Goal: Obtain resource: Download file/media

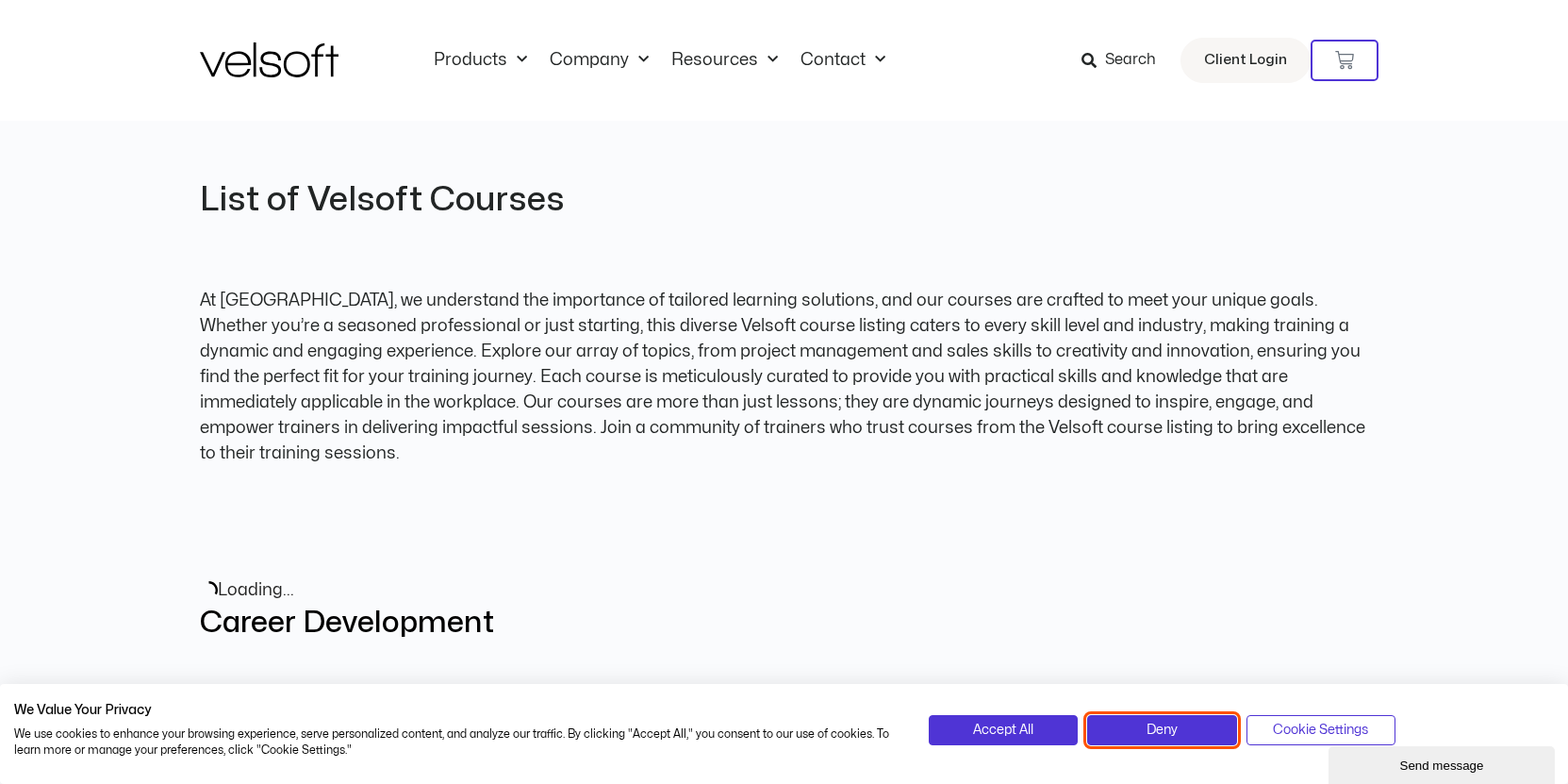
click at [1156, 731] on span "Deny" at bounding box center [1162, 730] width 32 height 21
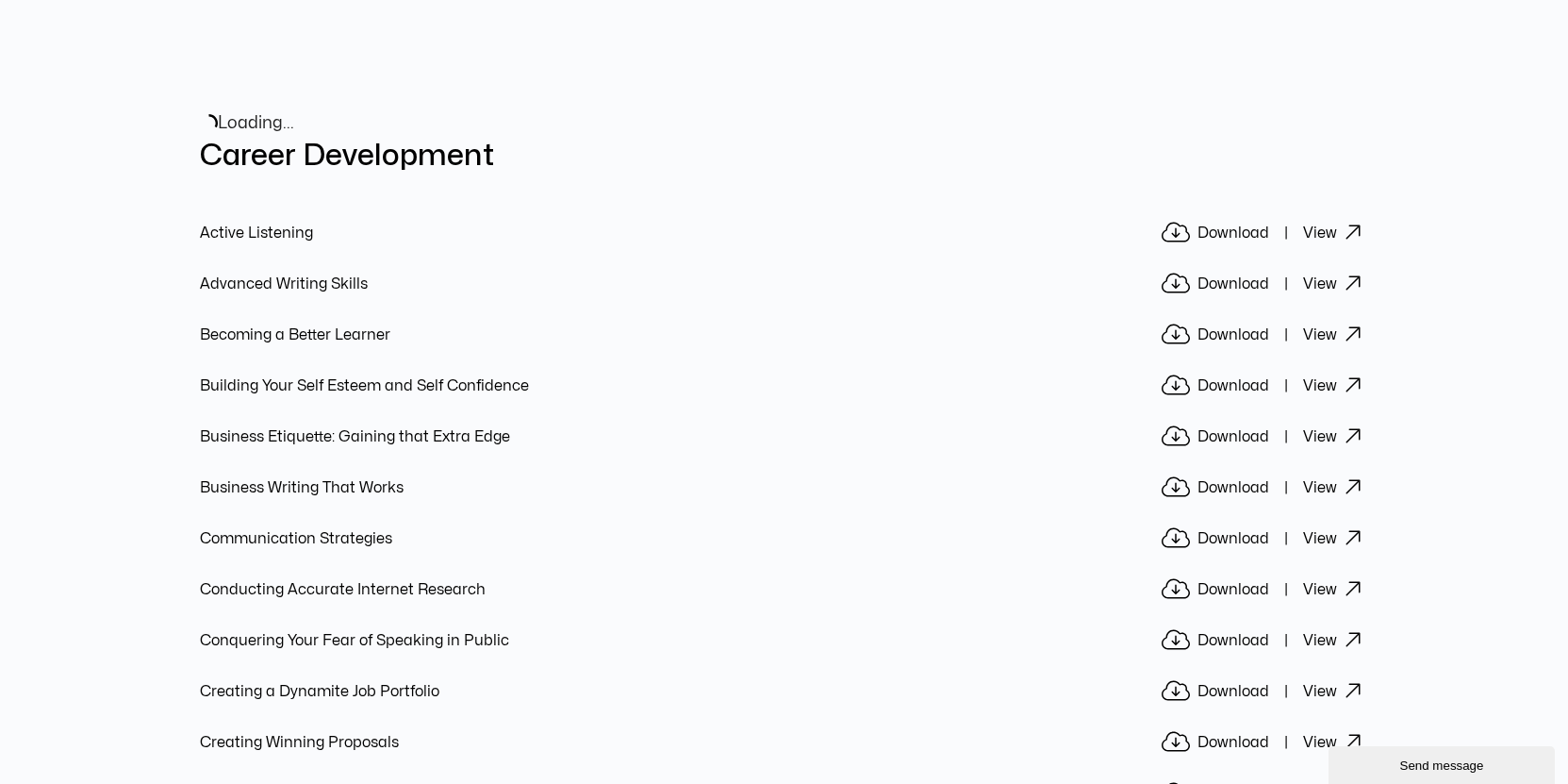
scroll to position [473, 0]
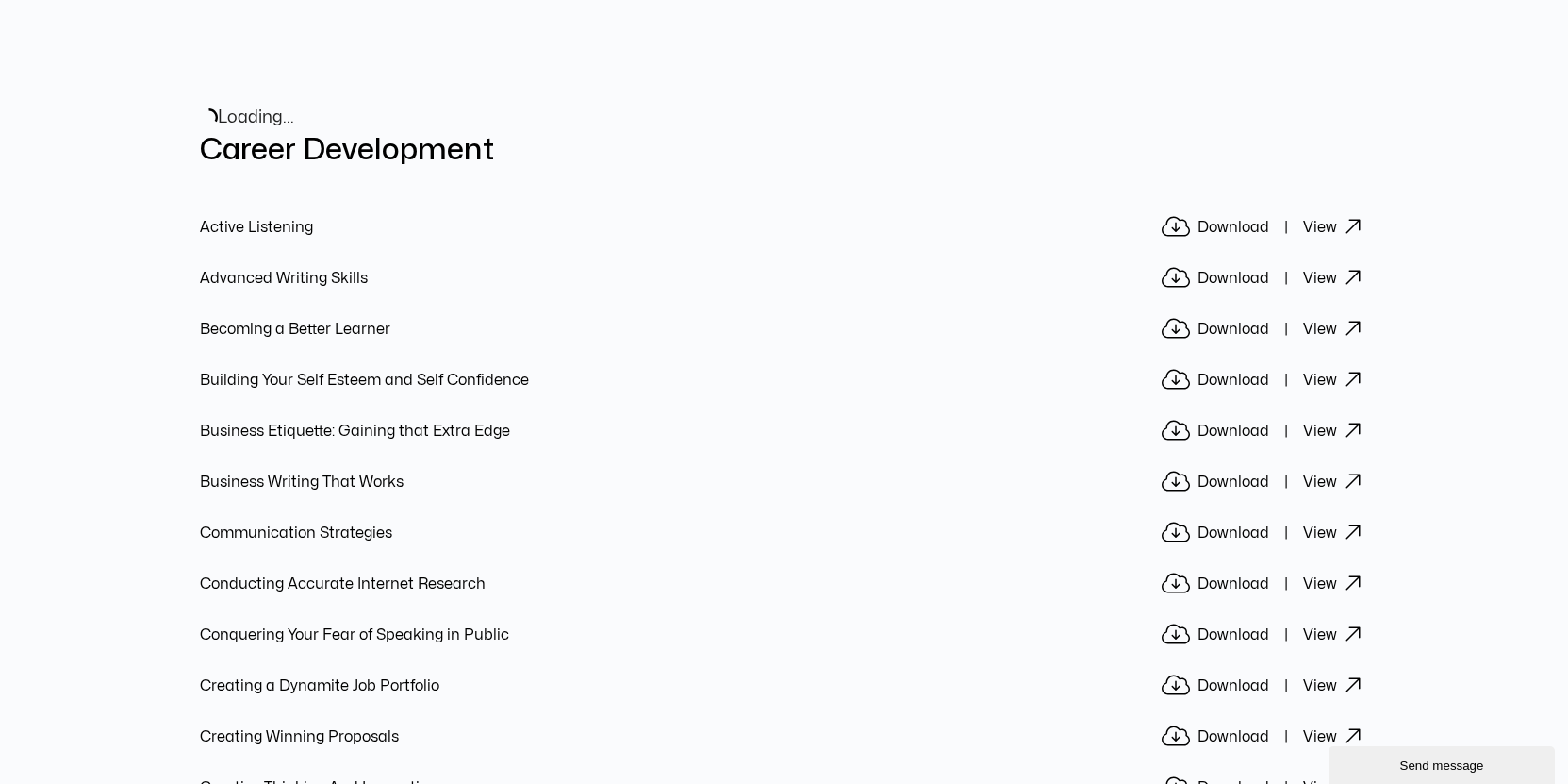
click at [1355, 215] on icon at bounding box center [1353, 226] width 17 height 23
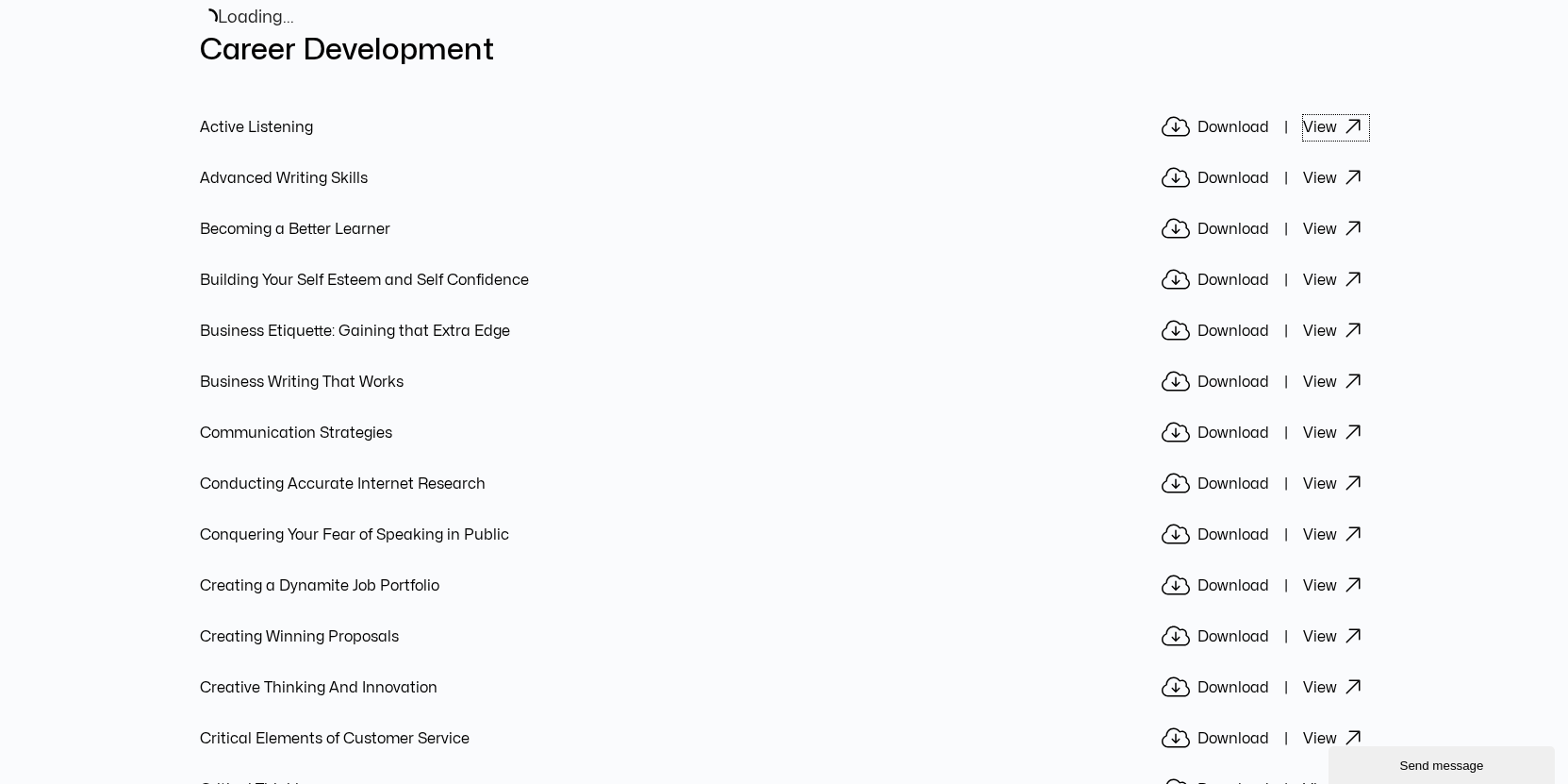
scroll to position [0, 0]
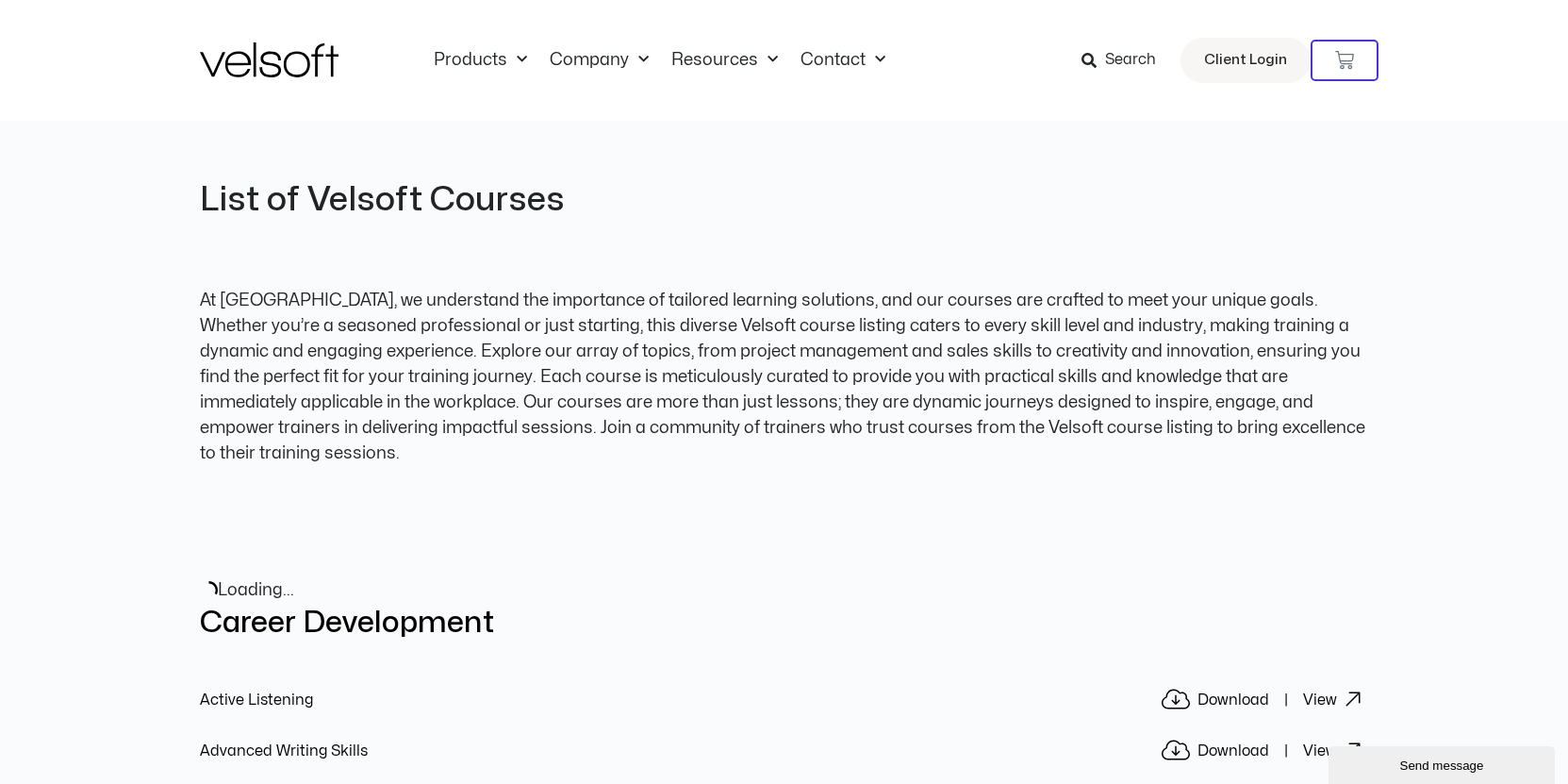
click at [757, 537] on div at bounding box center [784, 530] width 1169 height 75
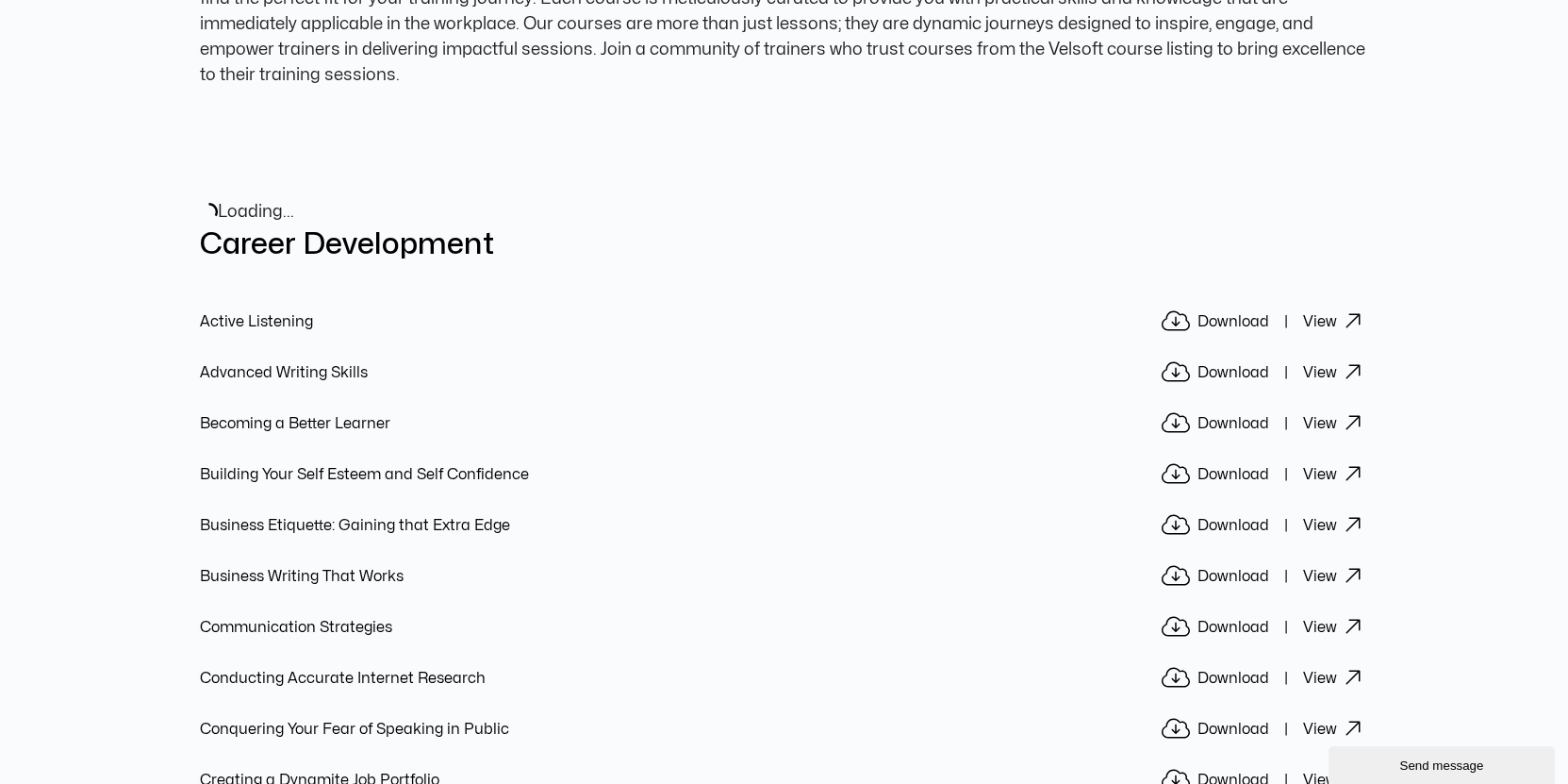
scroll to position [382, 0]
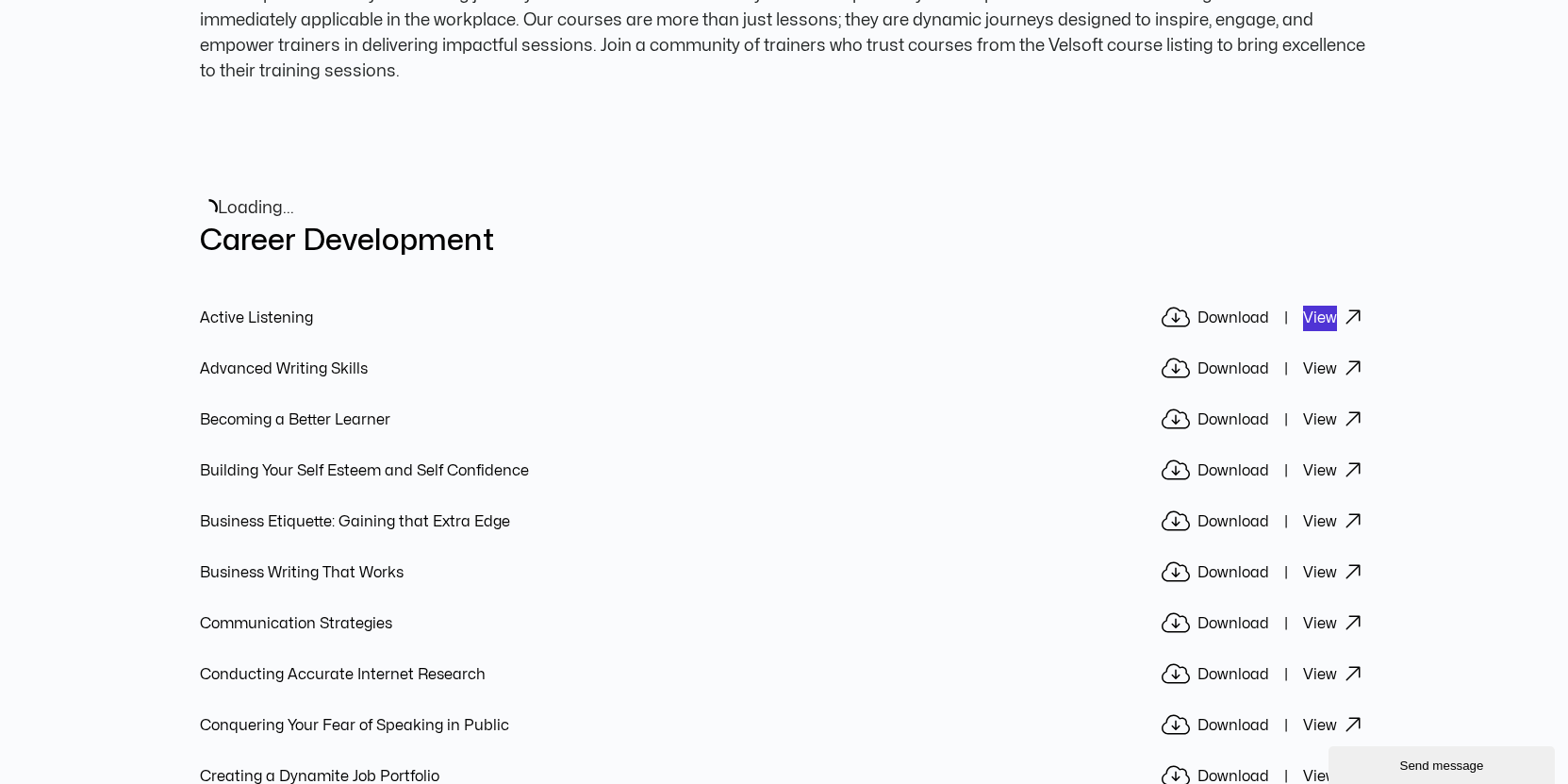
drag, startPoint x: 1323, startPoint y: 286, endPoint x: 1341, endPoint y: 20, distance: 266.6
click at [1241, 306] on link "Download" at bounding box center [1214, 319] width 118 height 26
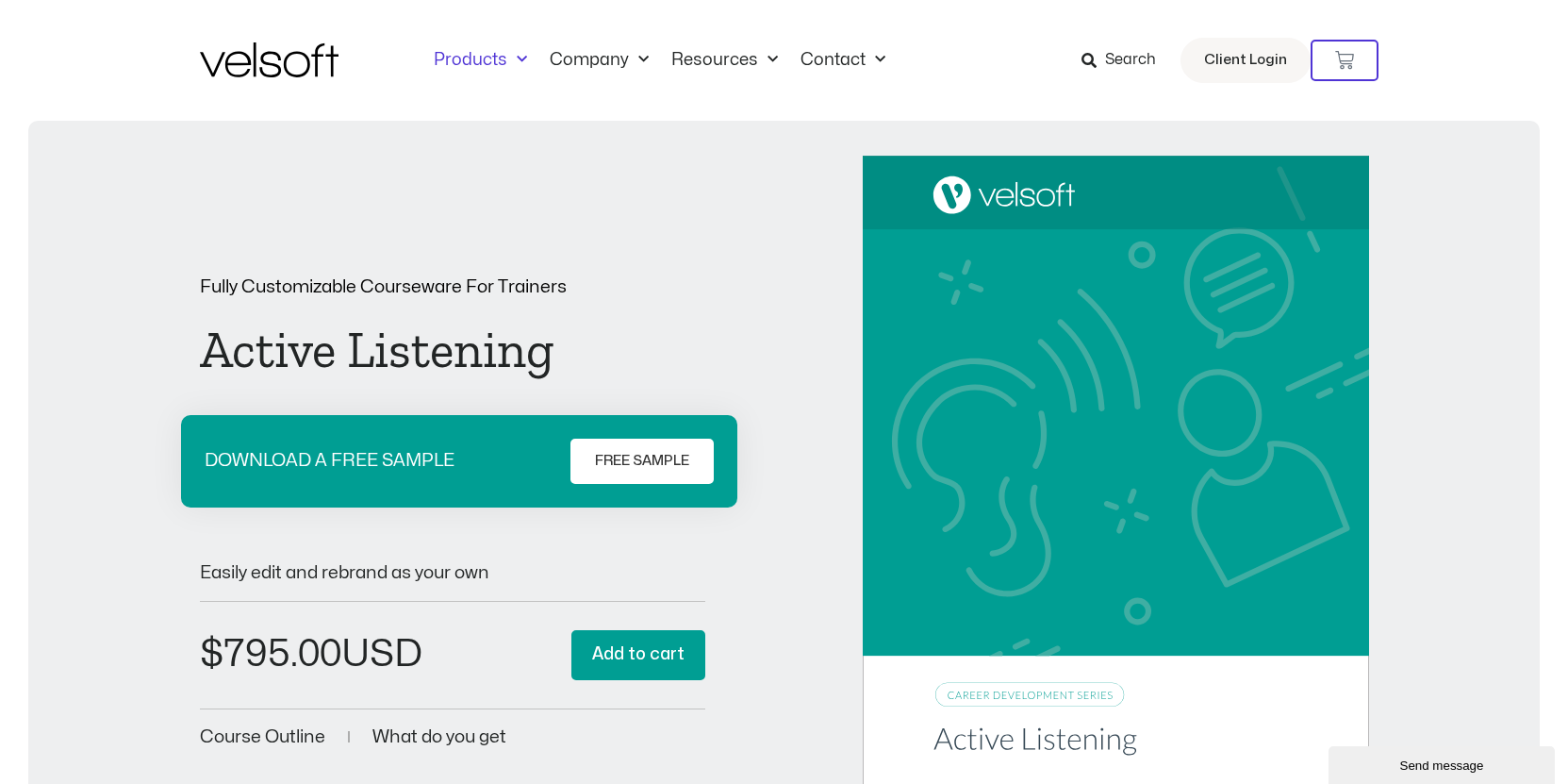
scroll to position [3, 0]
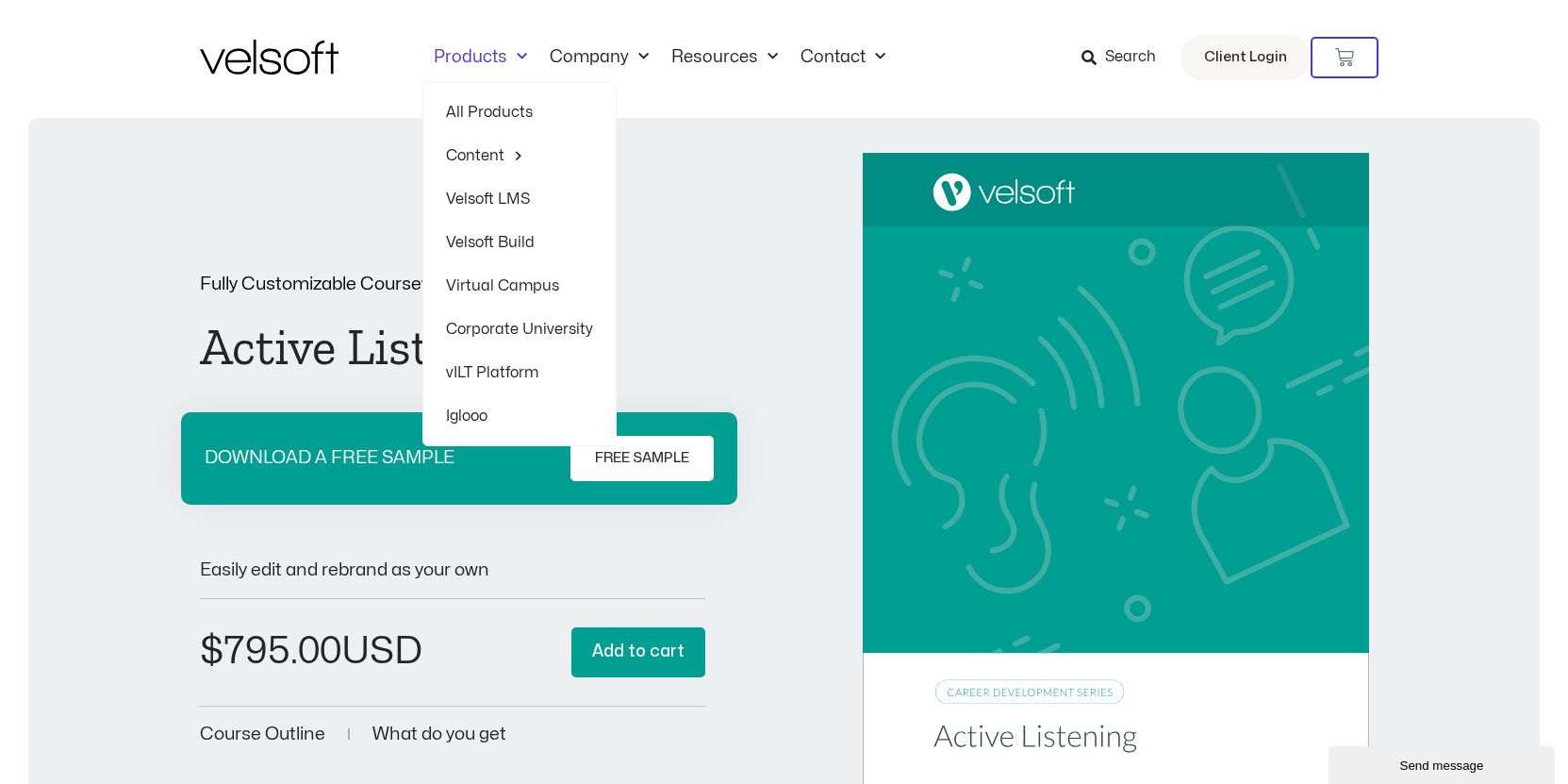
click at [504, 284] on link "Virtual Campus" at bounding box center [519, 286] width 147 height 43
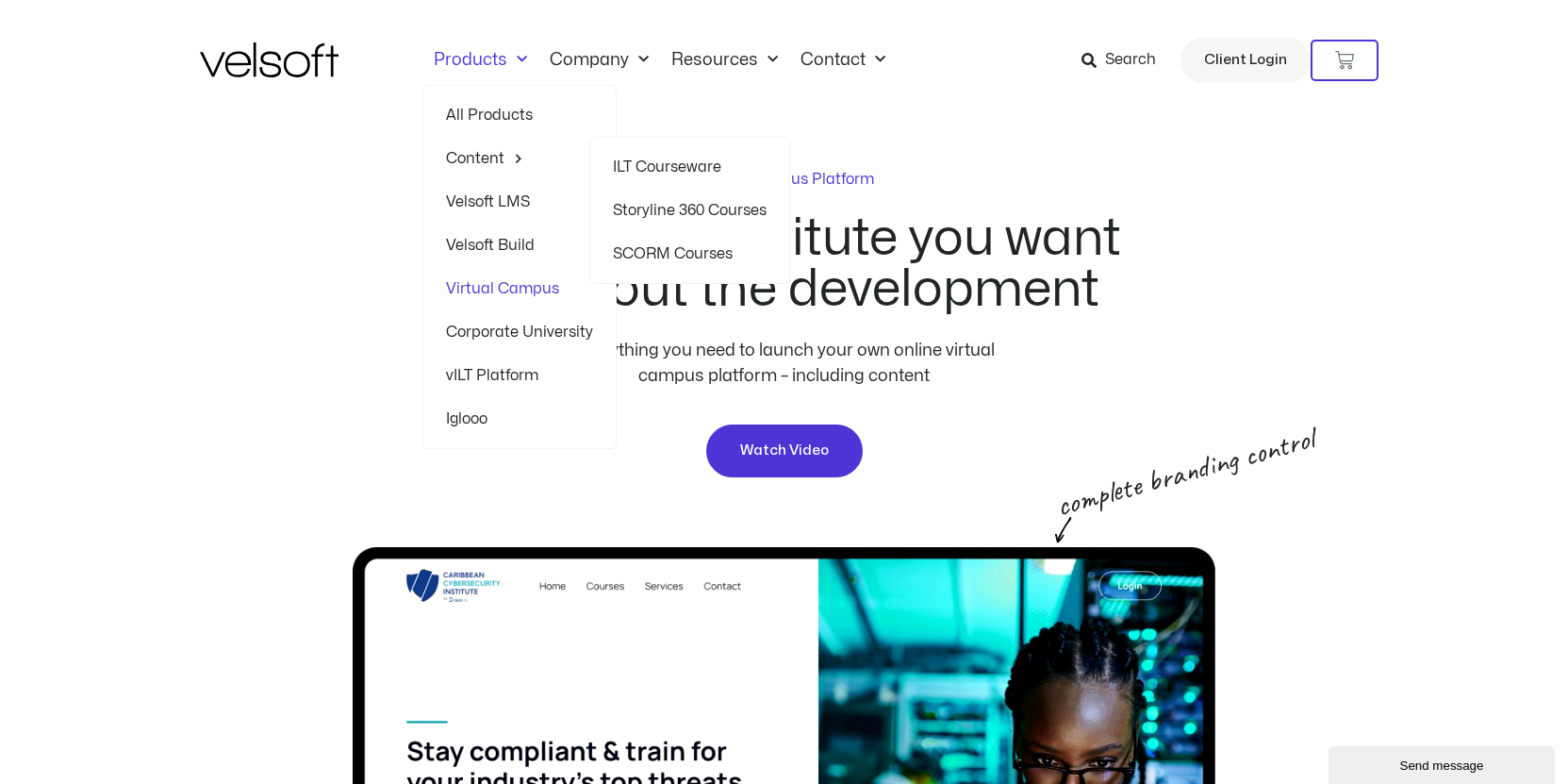
click at [491, 155] on link "Content" at bounding box center [519, 159] width 147 height 43
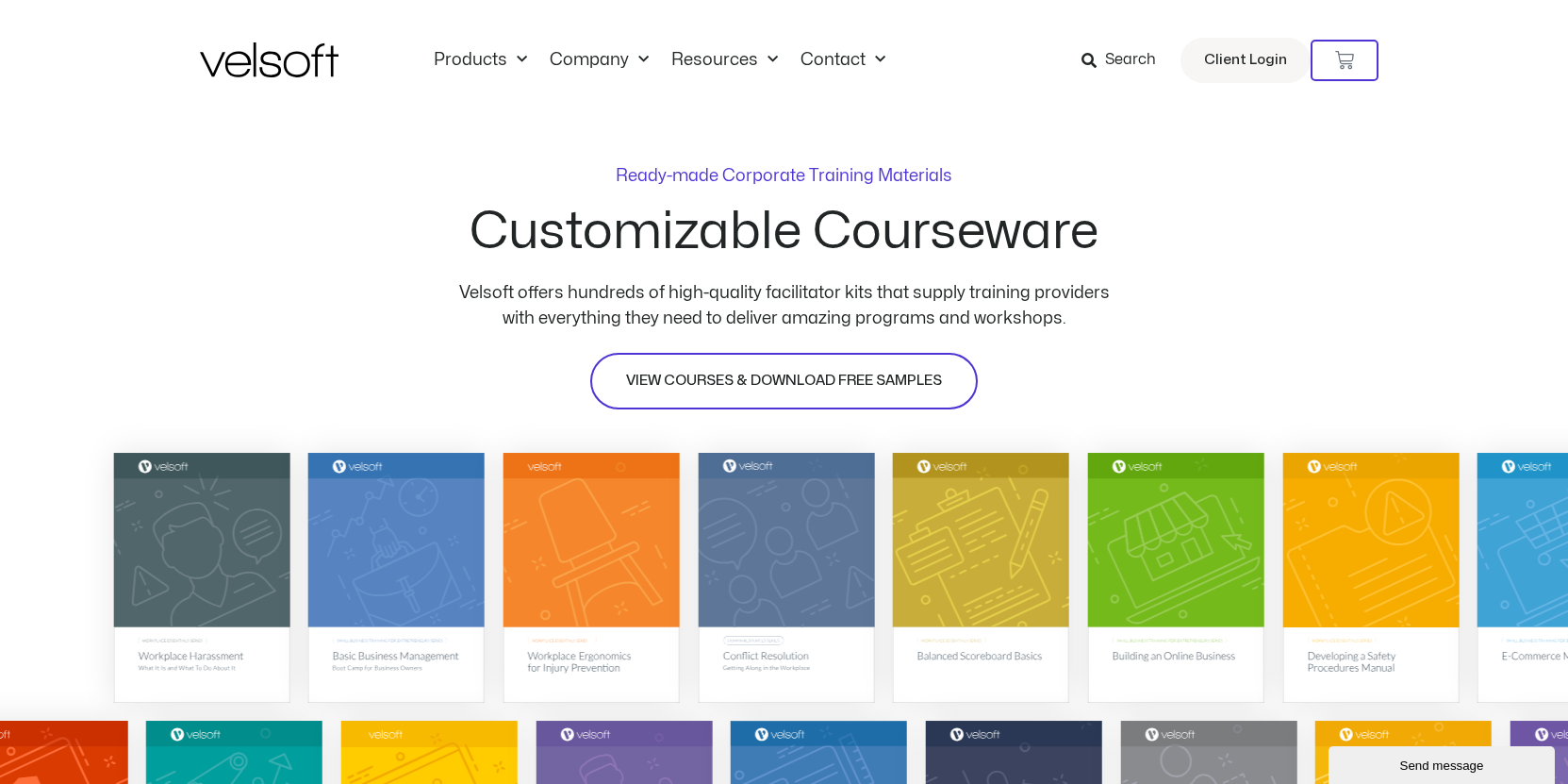
click at [772, 380] on span "VIEW COURSES & DOWNLOAD FREE SAMPLES" at bounding box center [784, 381] width 316 height 23
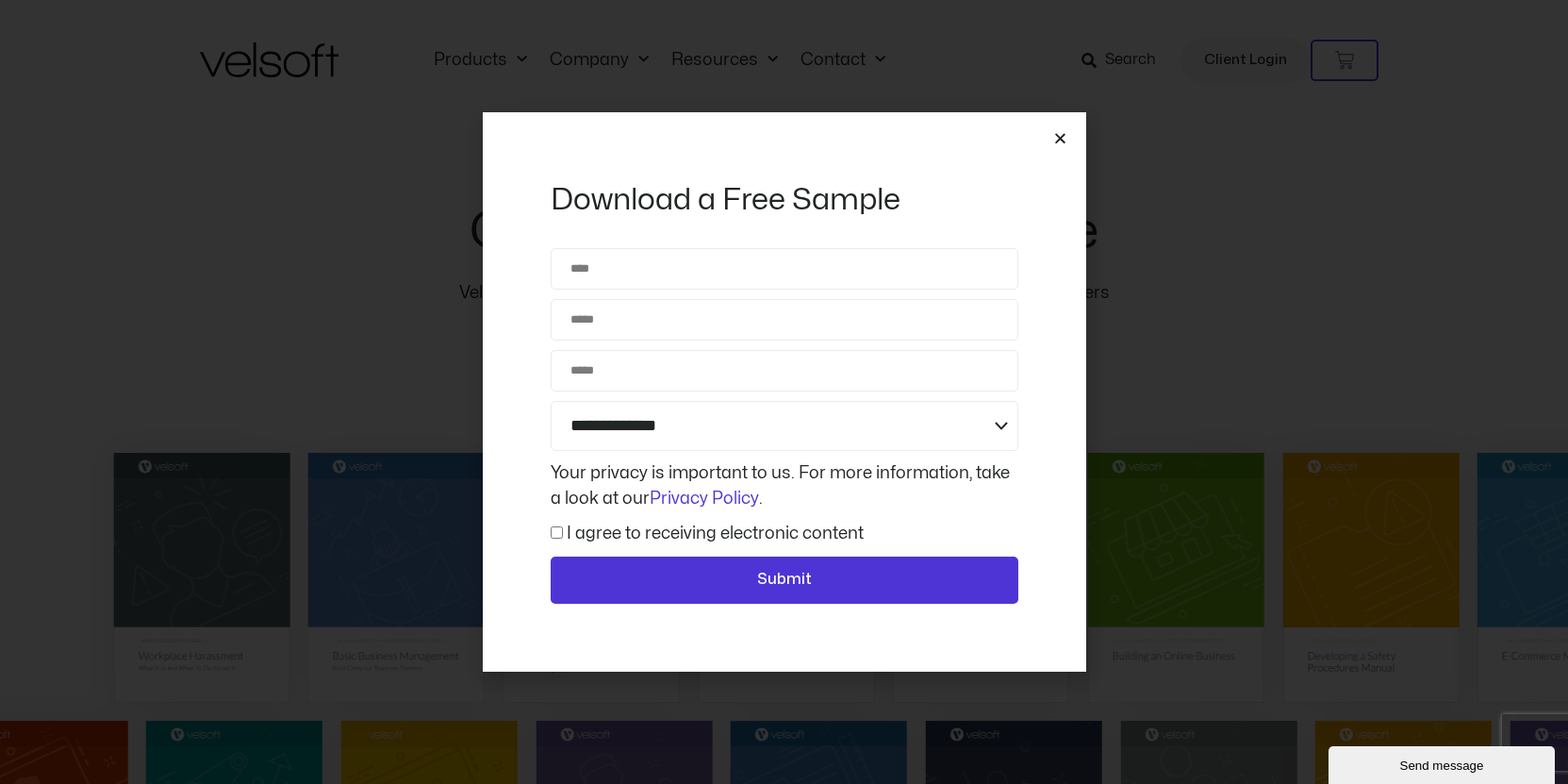
click at [1062, 139] on icon "Close" at bounding box center [1061, 138] width 14 height 14
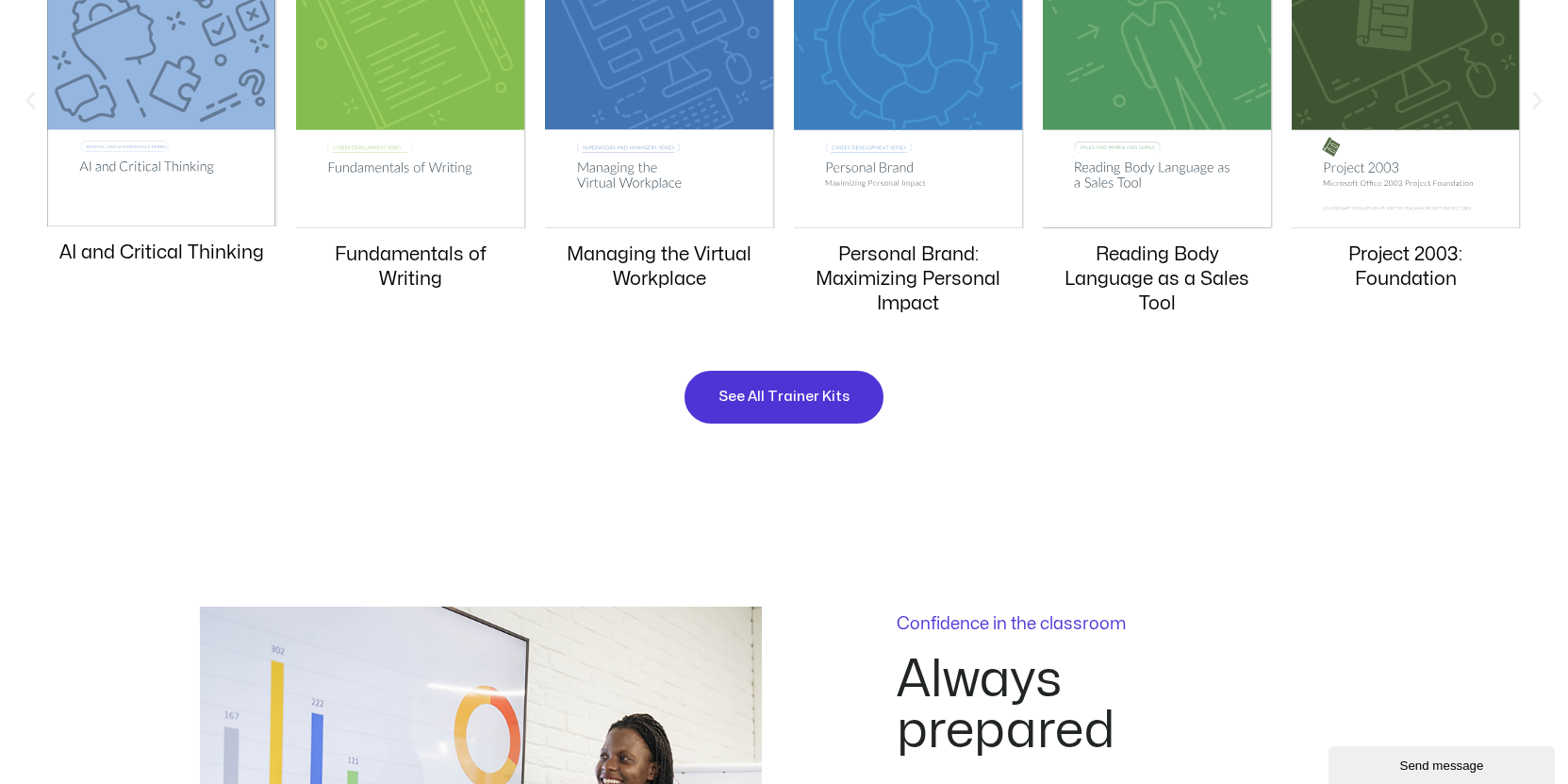
scroll to position [2022, 0]
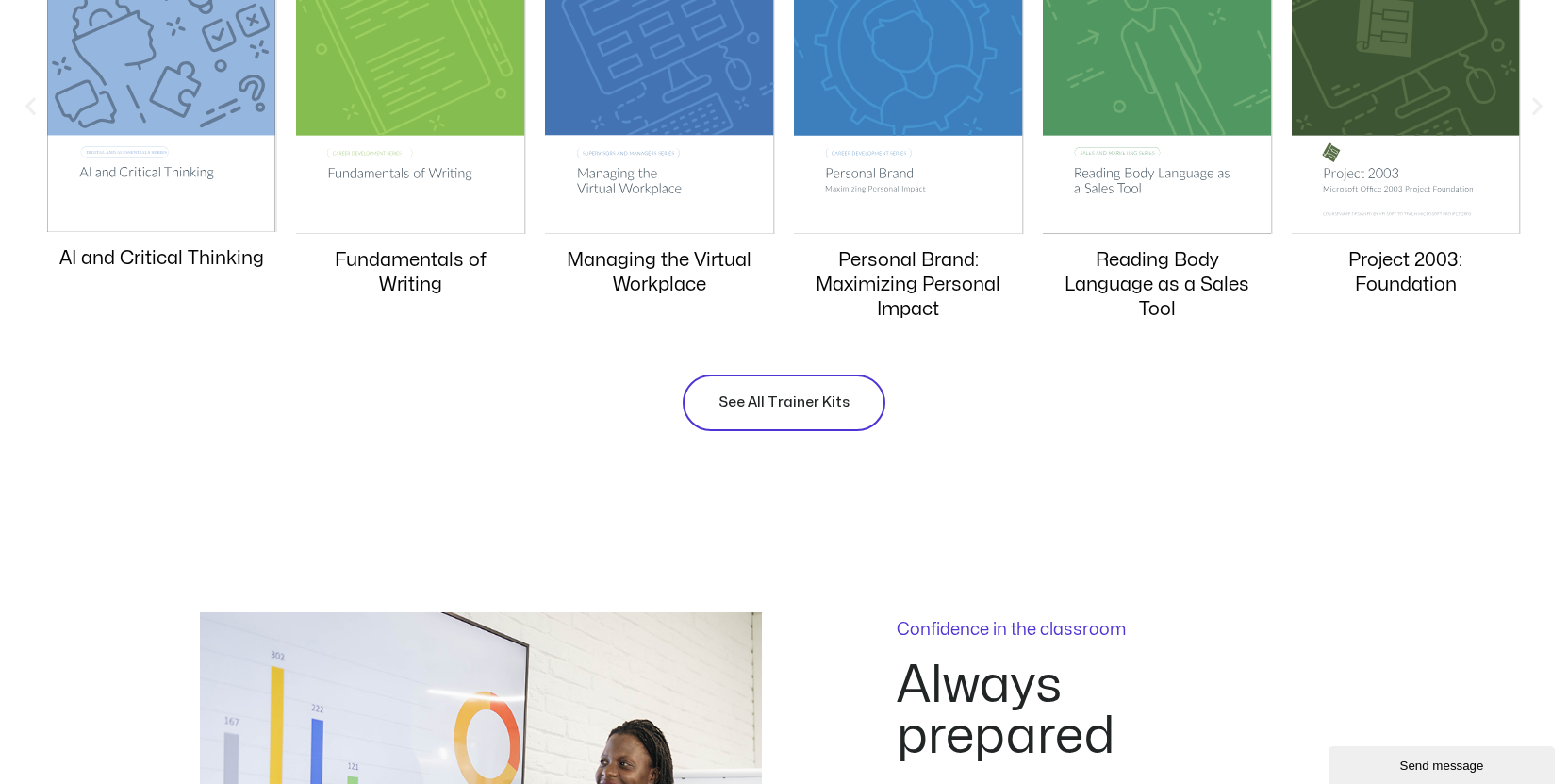
click at [796, 406] on span "See All Trainer Kits" at bounding box center [784, 403] width 131 height 23
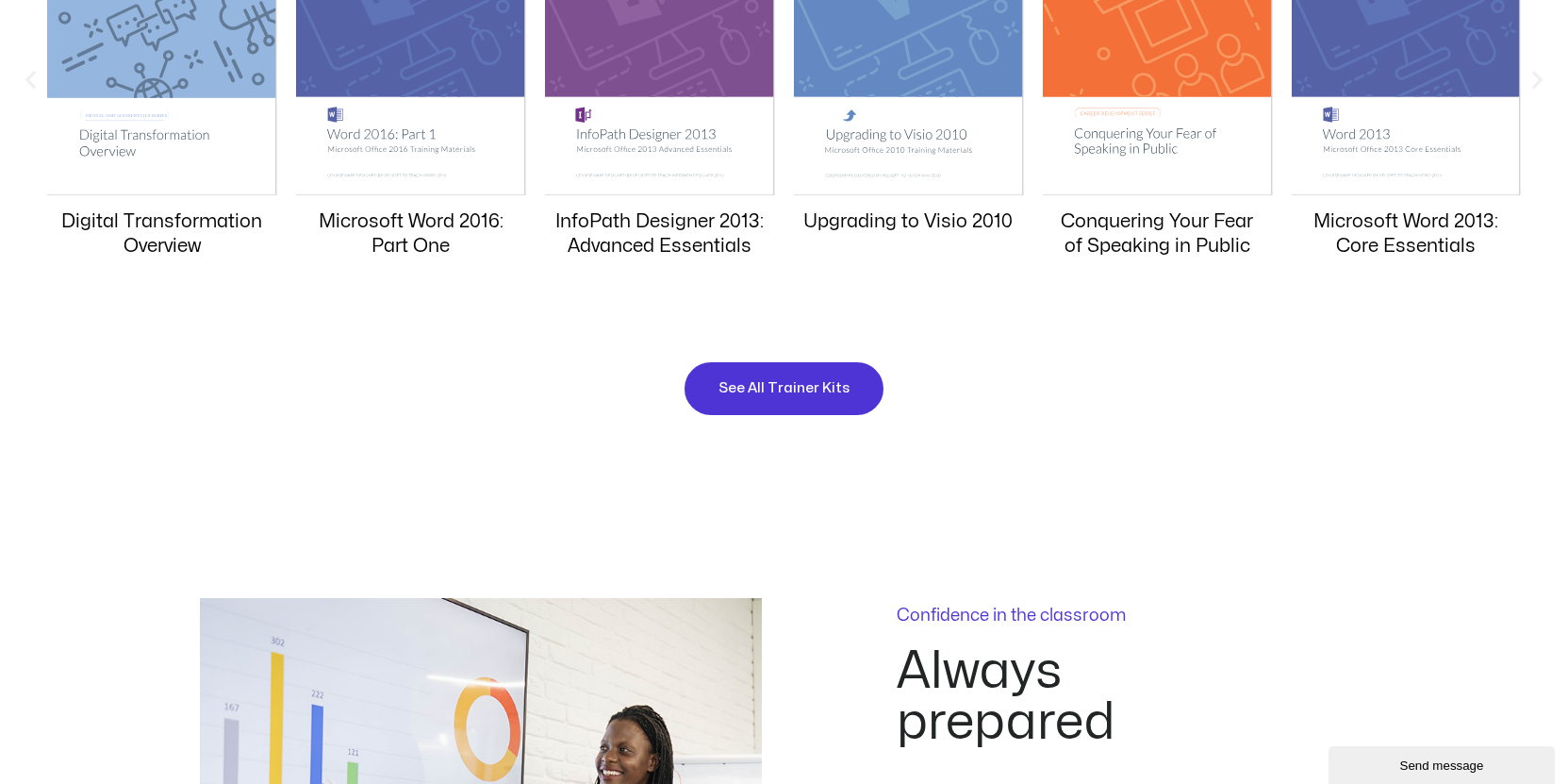
scroll to position [2094, 0]
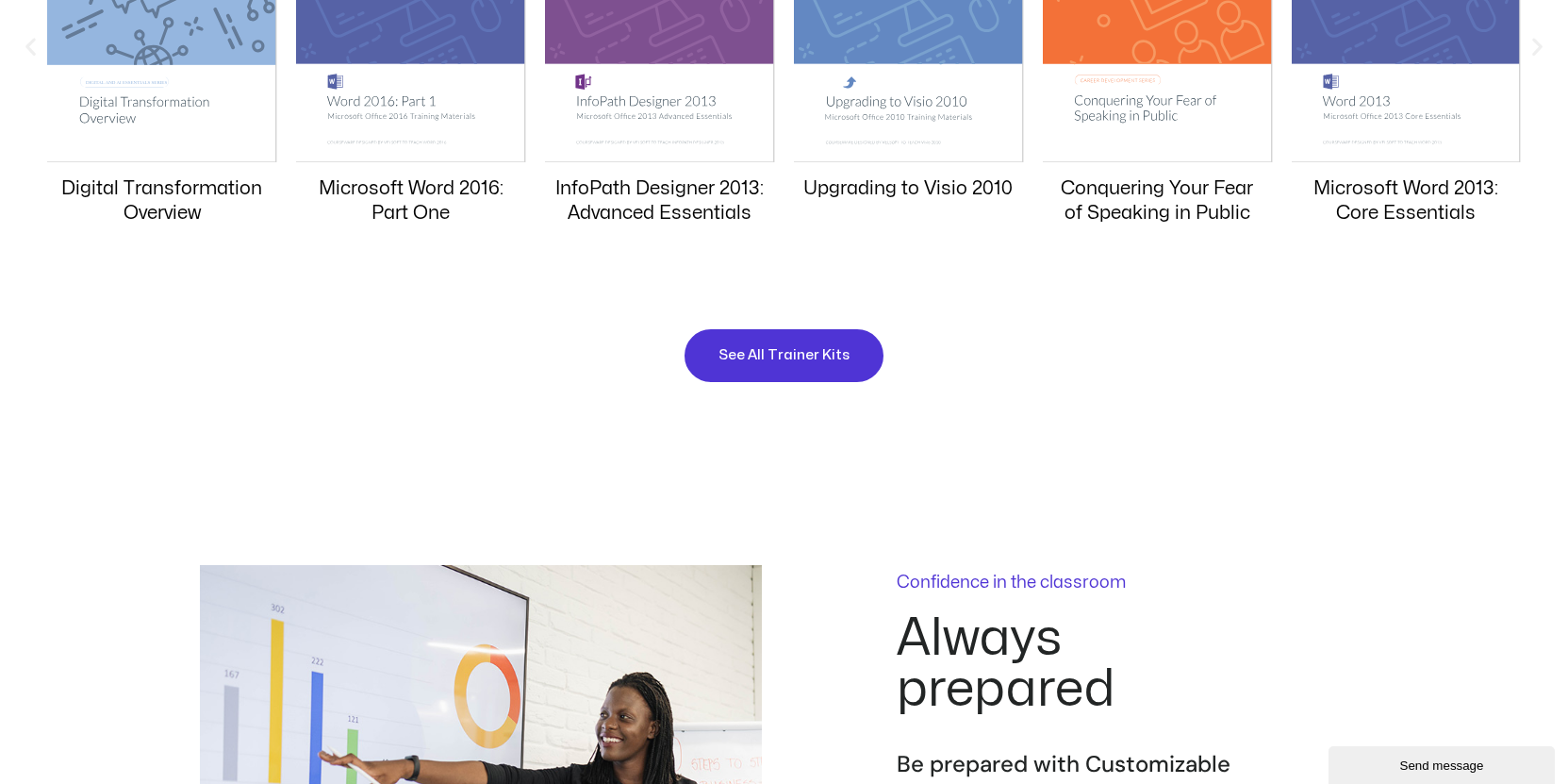
click at [890, 194] on link "Upgrading to Visio 2010" at bounding box center [908, 189] width 209 height 18
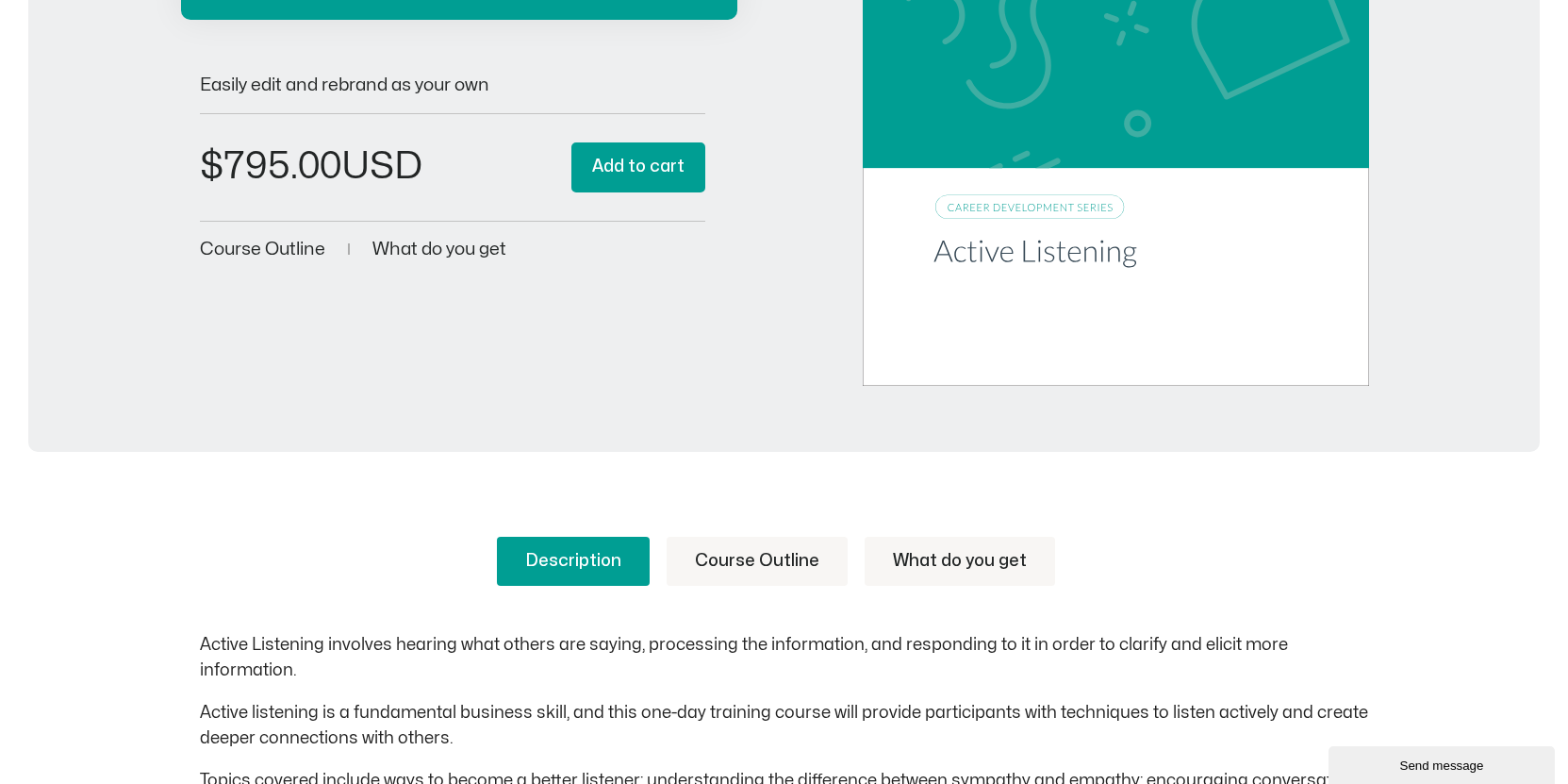
scroll to position [490, 0]
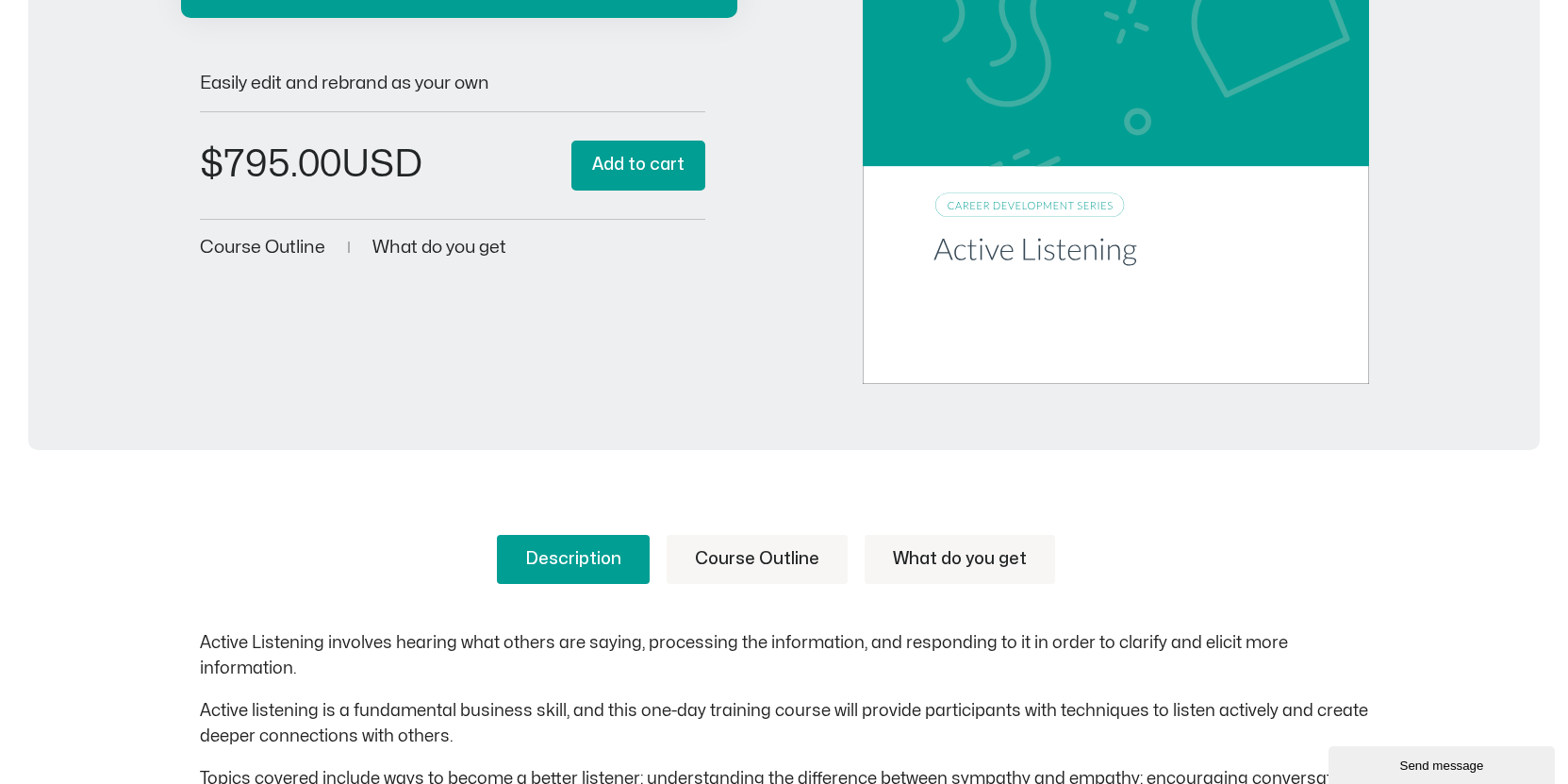
click at [292, 246] on span "Course Outline" at bounding box center [262, 248] width 125 height 18
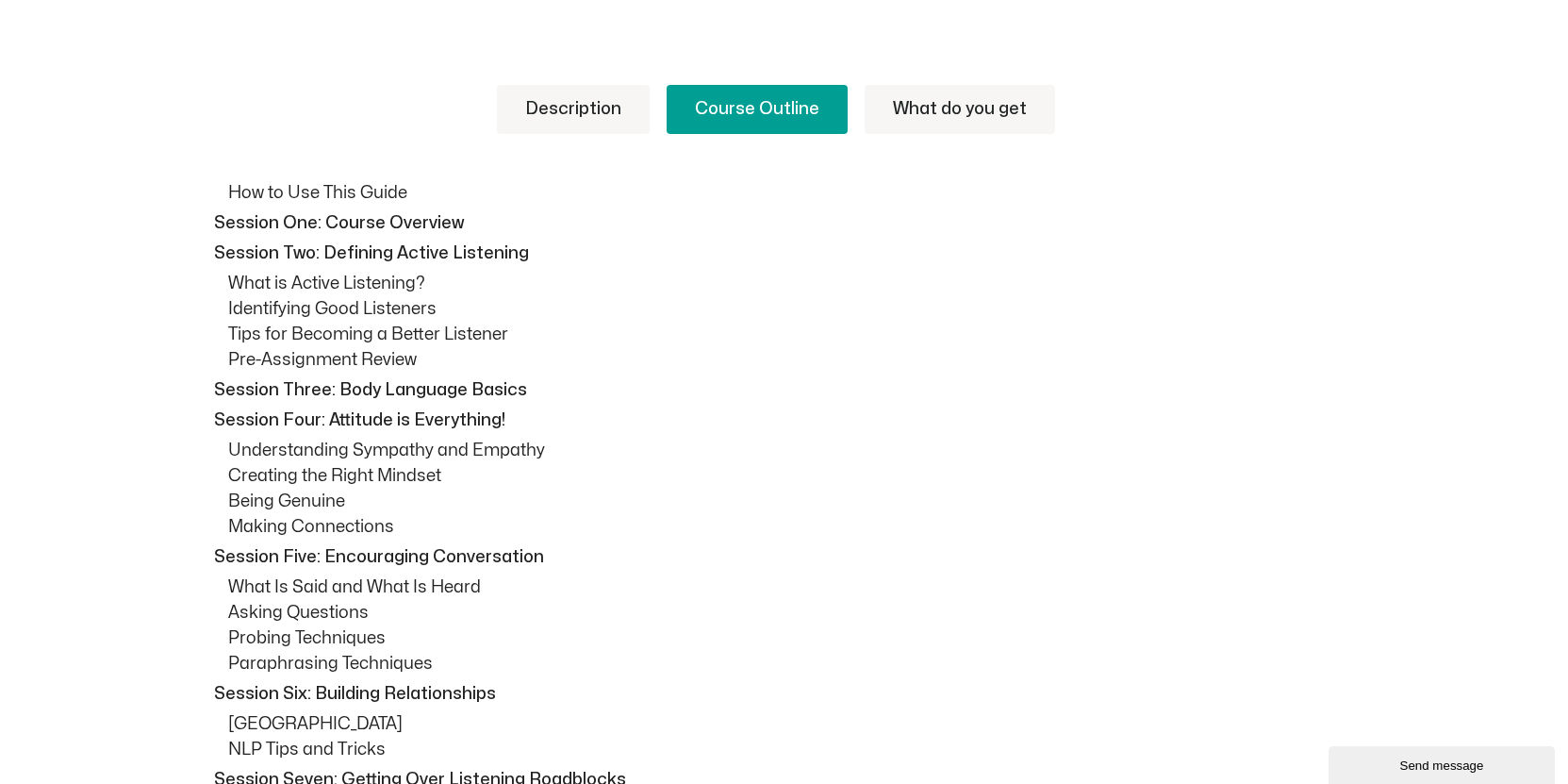
scroll to position [978, 0]
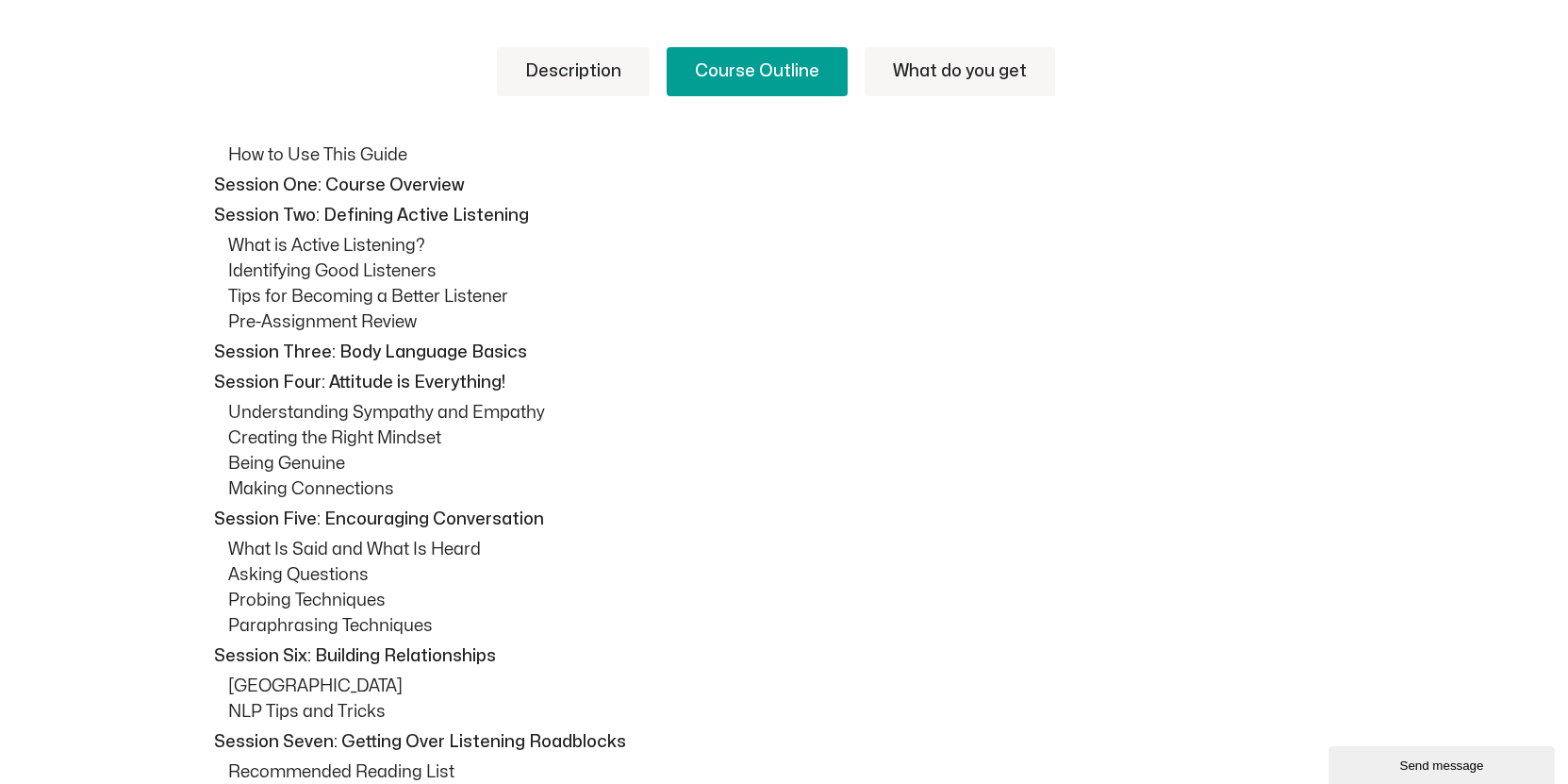
click at [578, 79] on link "Description" at bounding box center [573, 72] width 153 height 49
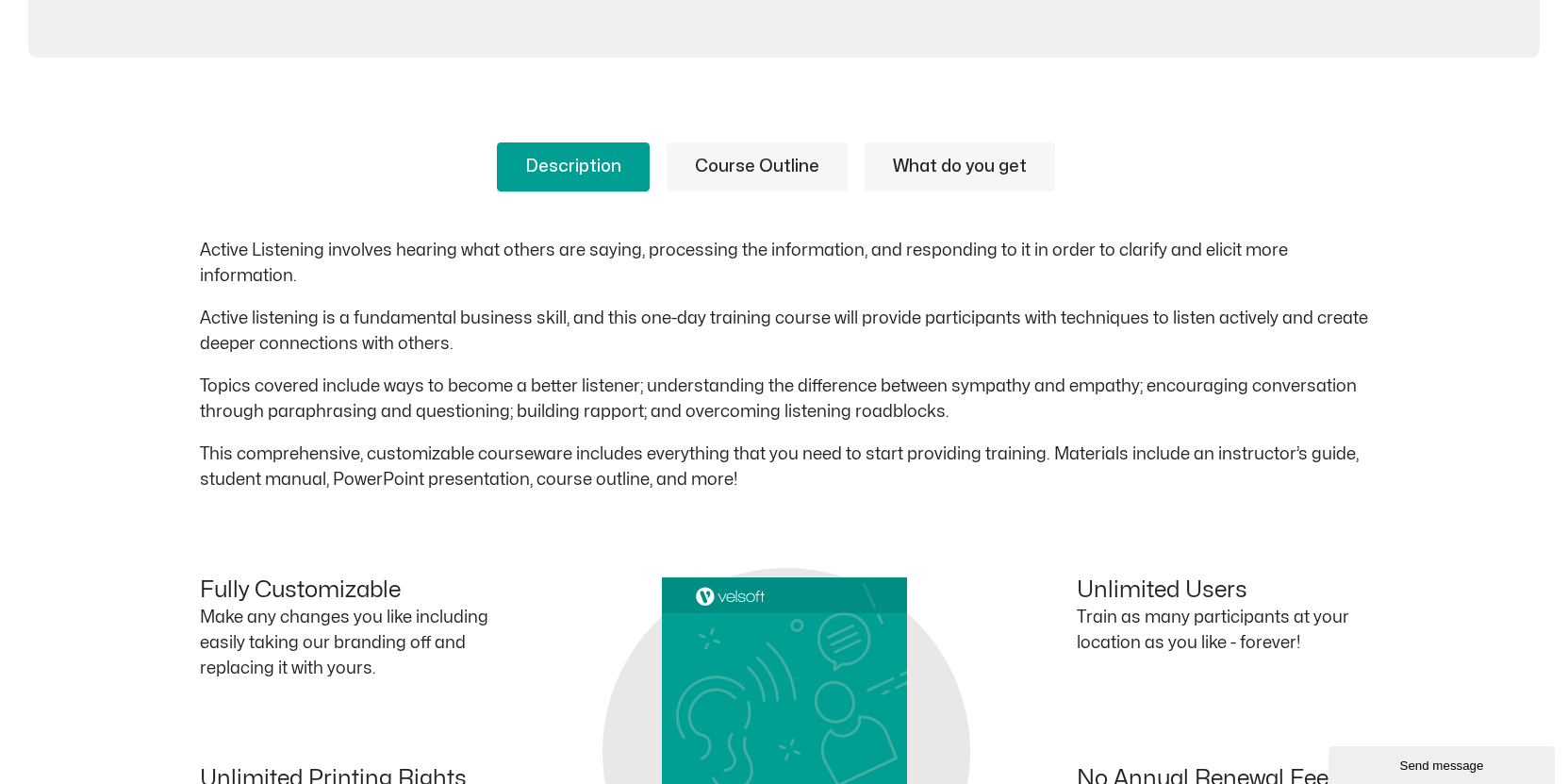
scroll to position [881, 0]
click at [965, 158] on link "What do you get" at bounding box center [959, 169] width 190 height 49
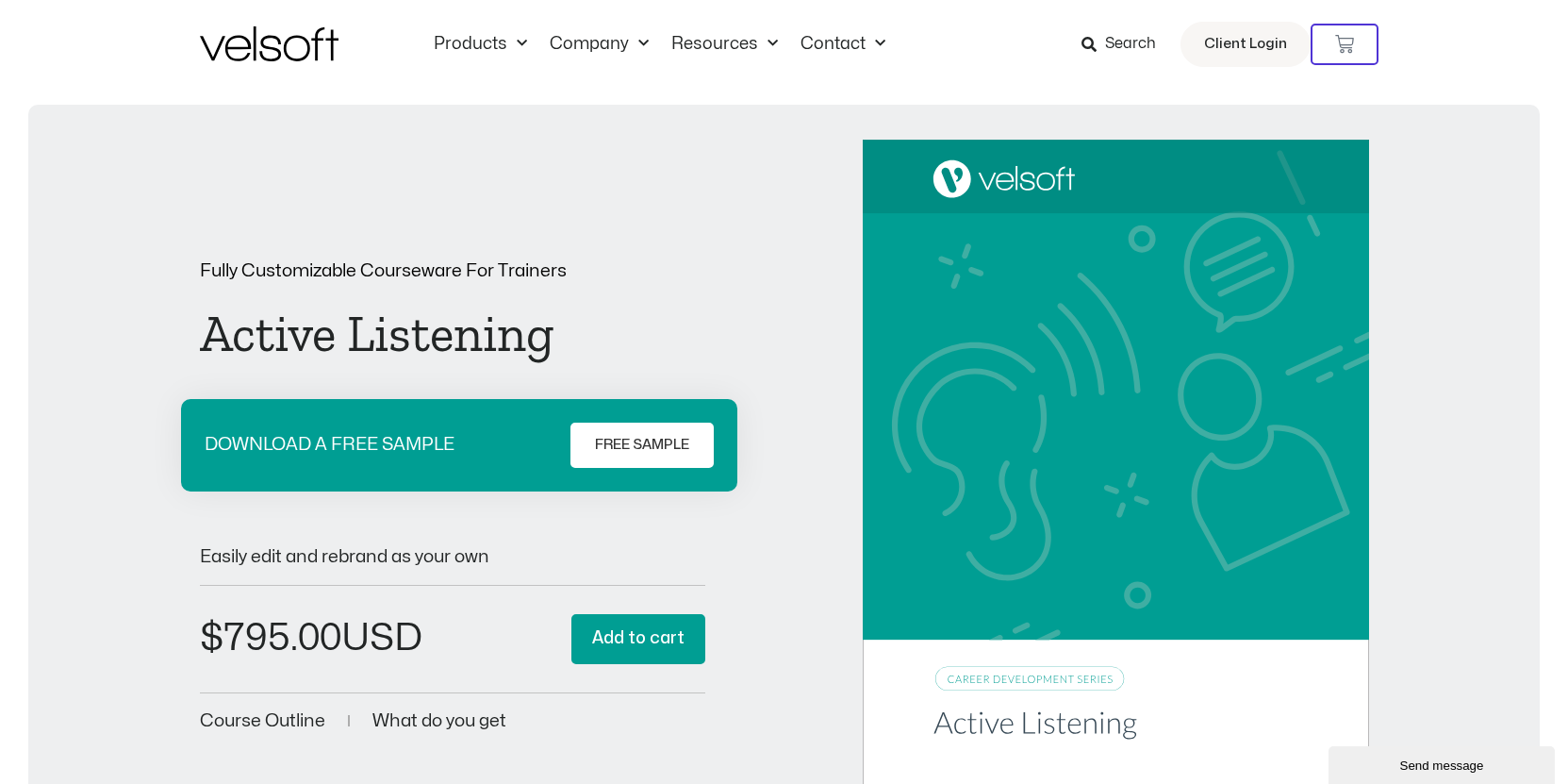
scroll to position [0, 0]
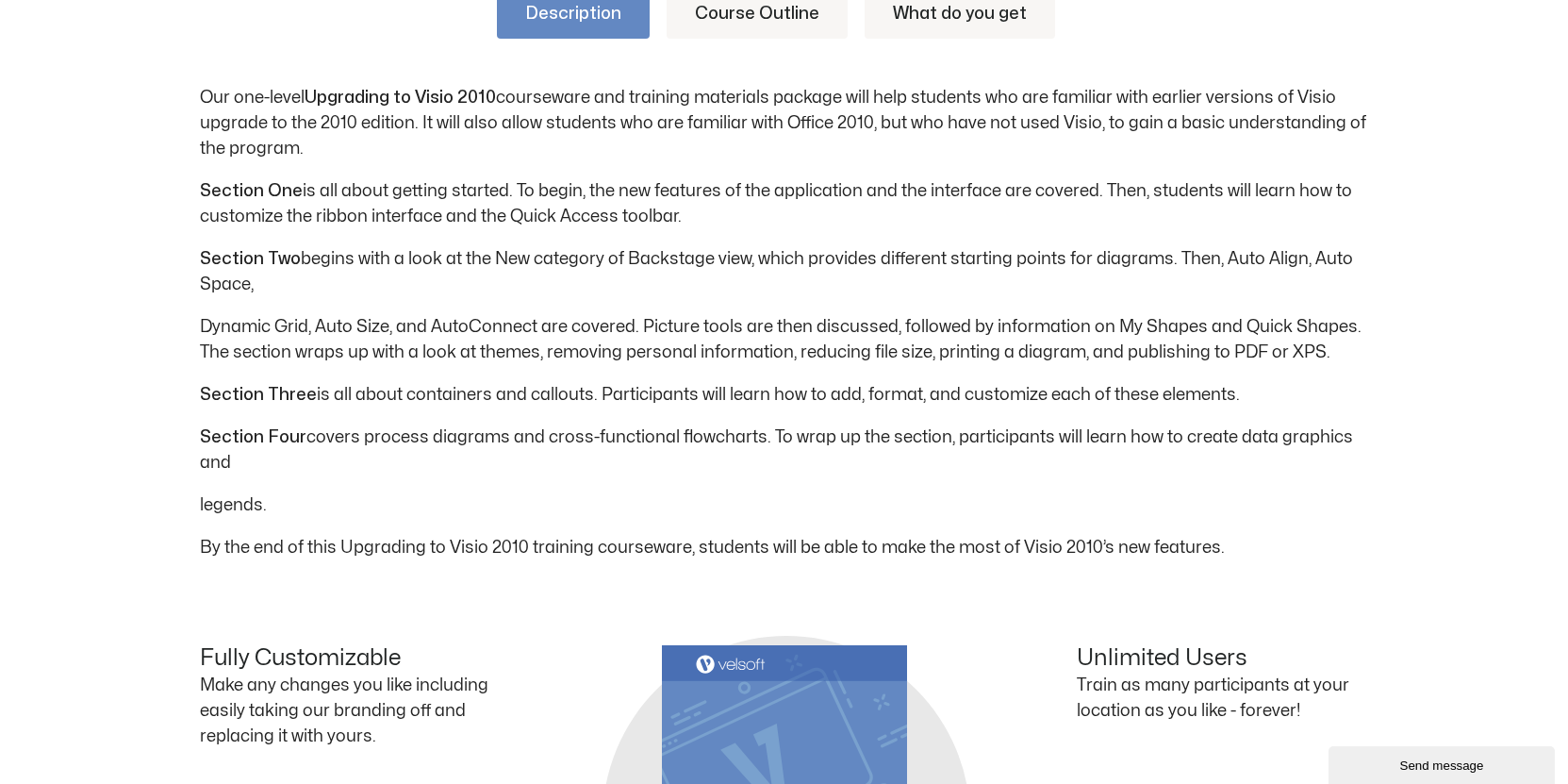
scroll to position [907, 0]
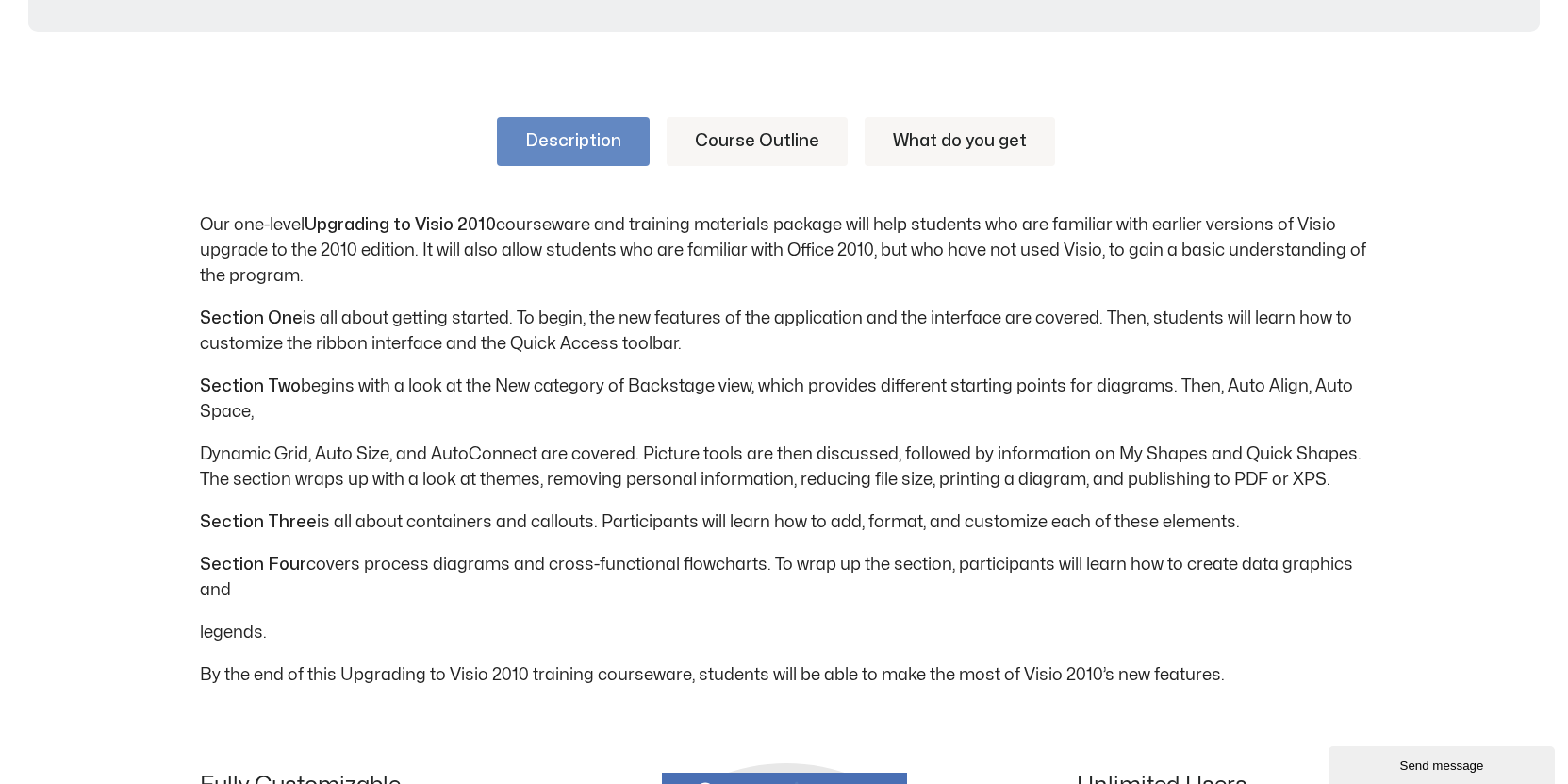
click at [769, 139] on link "Course Outline" at bounding box center [758, 142] width 182 height 49
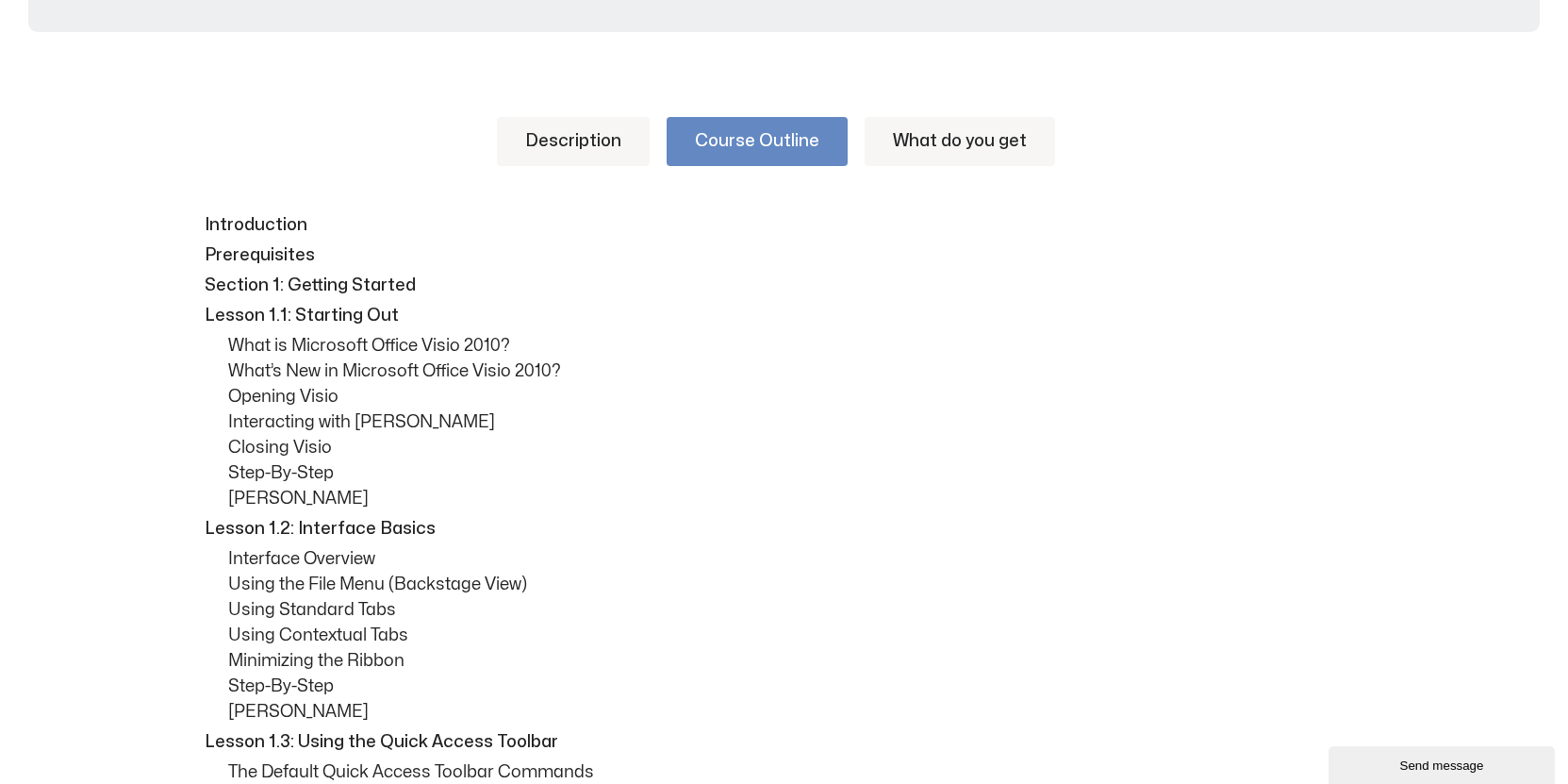
click at [911, 149] on link "What do you get" at bounding box center [959, 142] width 190 height 49
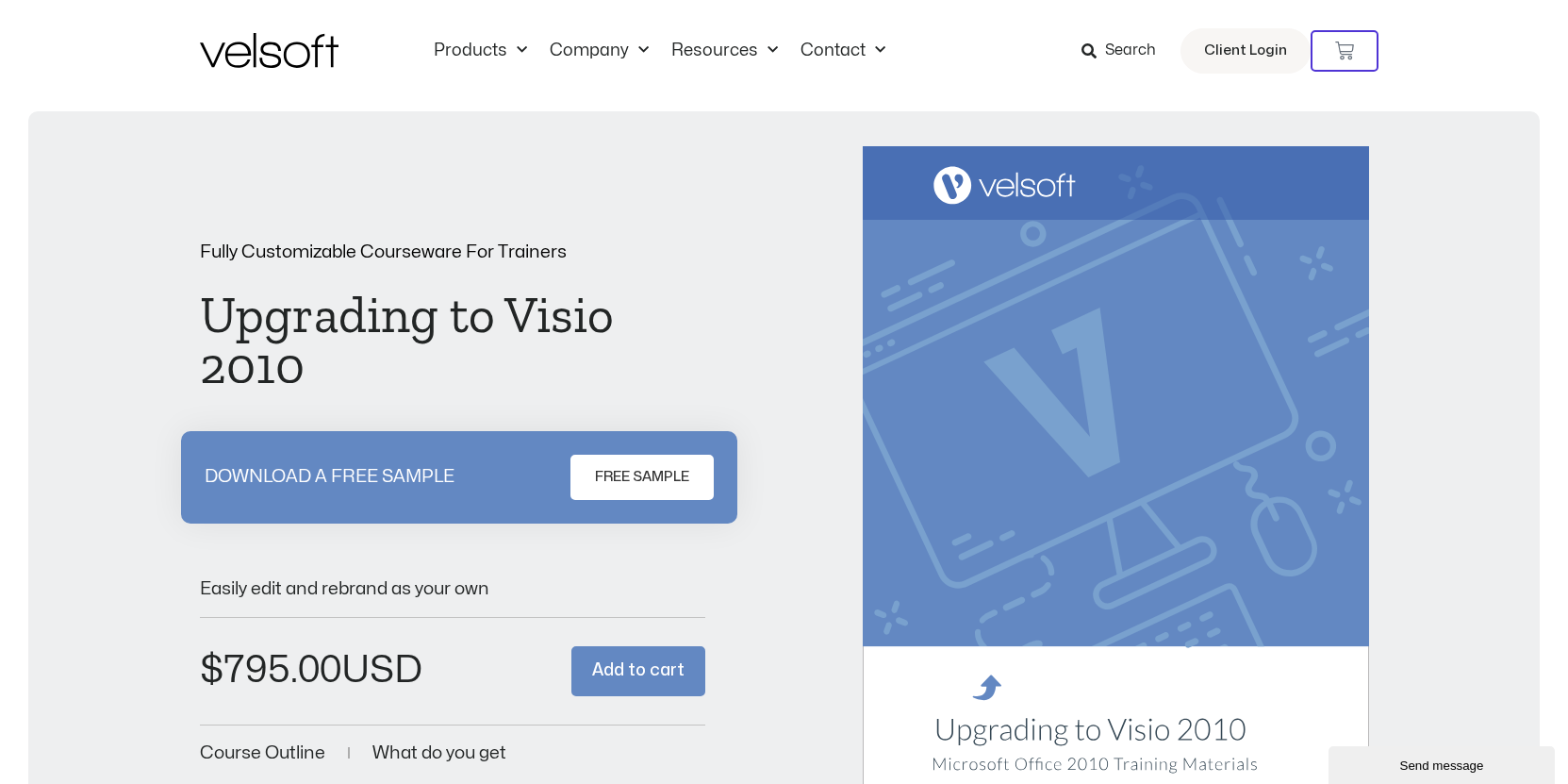
scroll to position [0, 0]
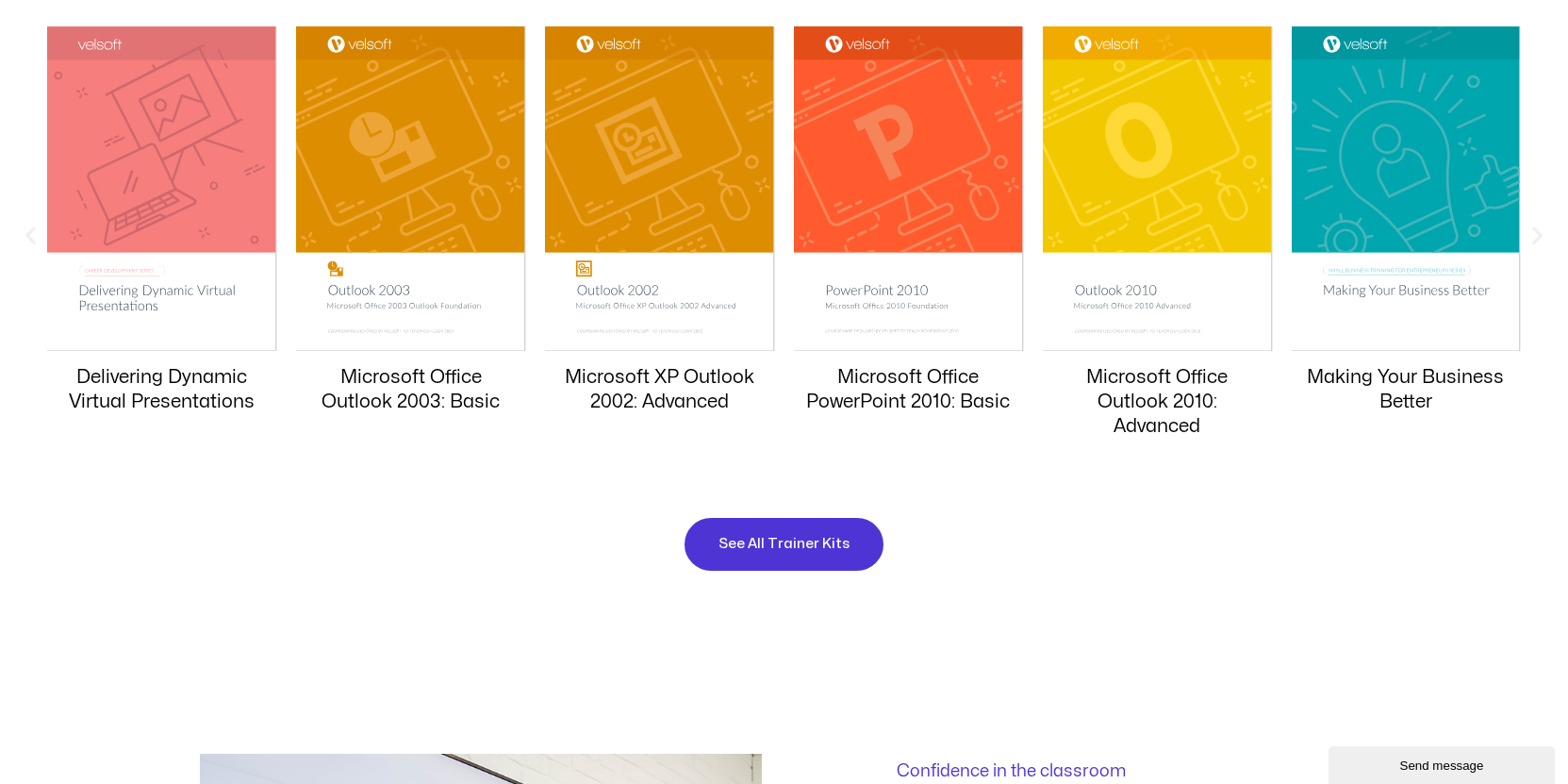
scroll to position [1922, 0]
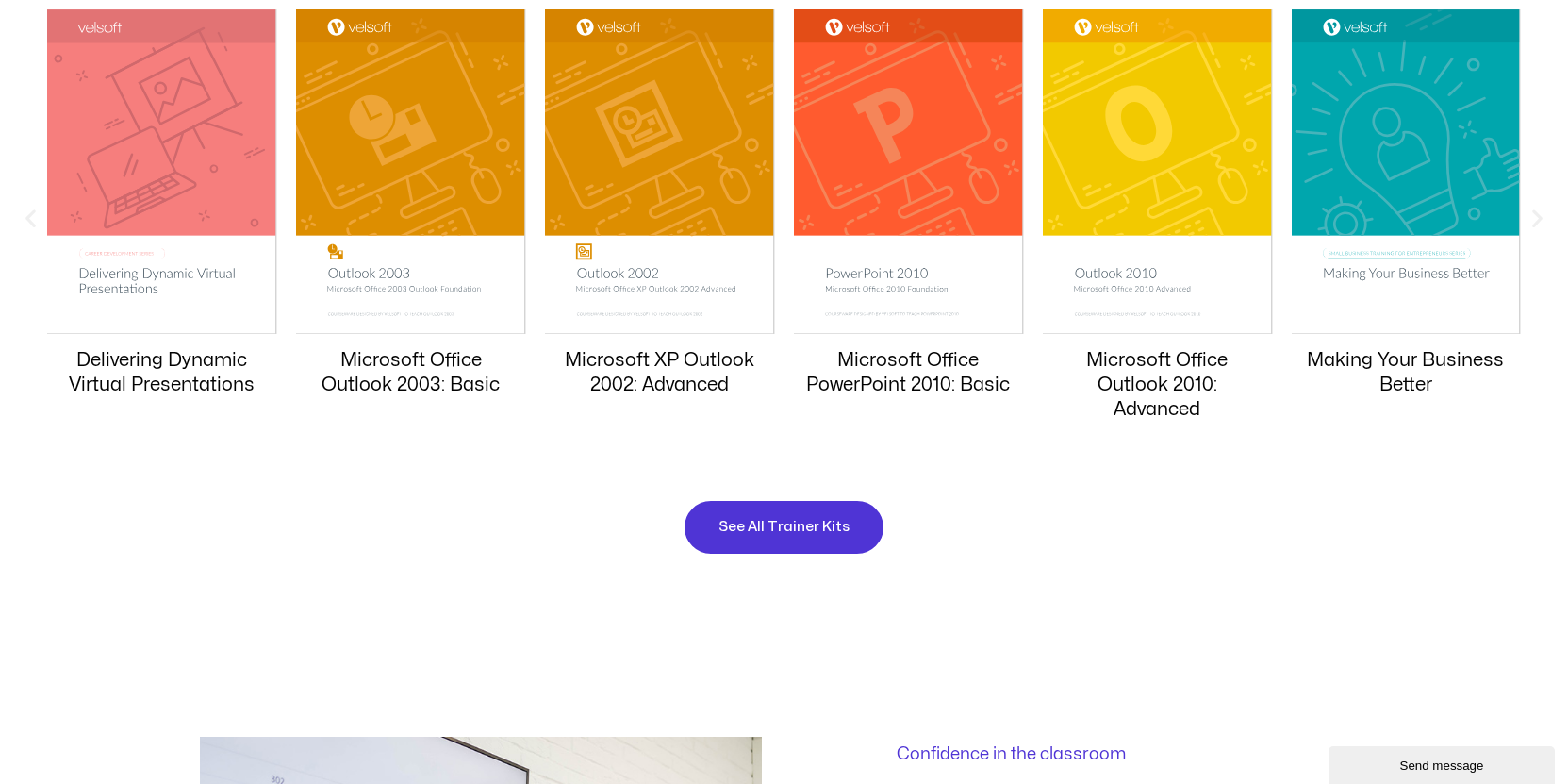
click at [1535, 220] on icon "Next slide" at bounding box center [1537, 218] width 24 height 24
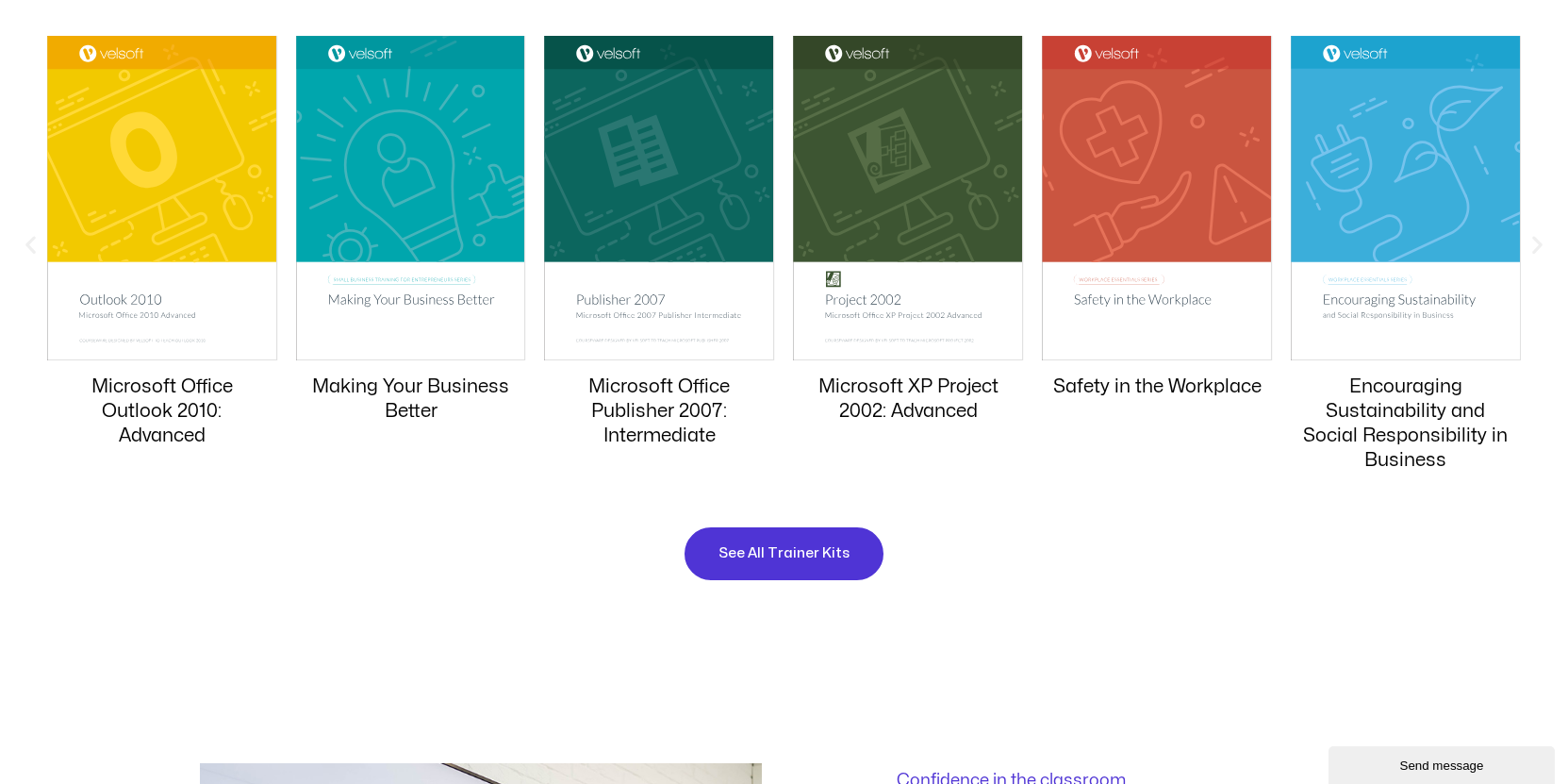
scroll to position [1897, 0]
click at [1537, 237] on icon "Next slide" at bounding box center [1537, 244] width 24 height 24
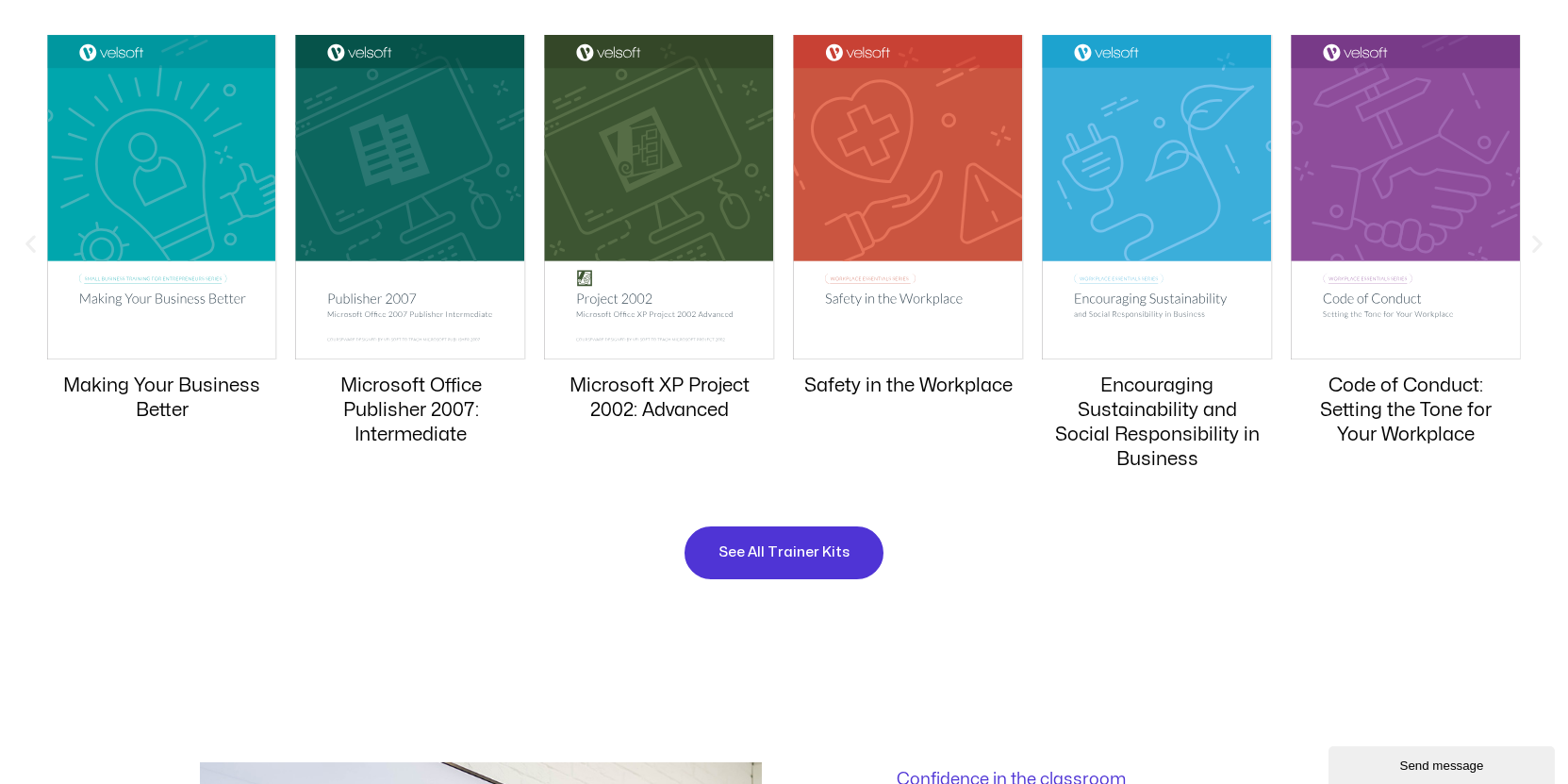
click at [1536, 238] on icon "Next slide" at bounding box center [1537, 244] width 24 height 24
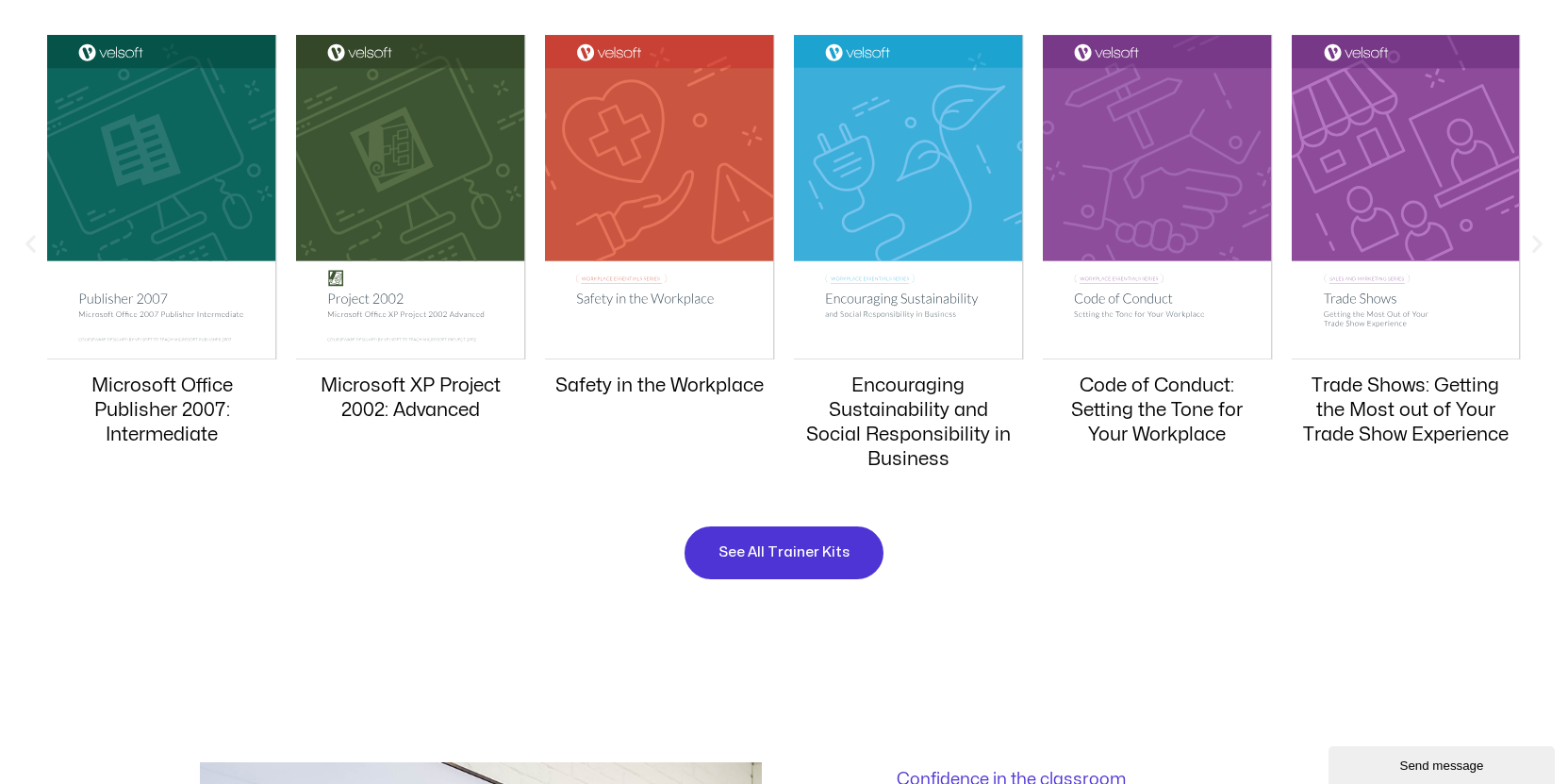
click at [1536, 238] on icon "Next slide" at bounding box center [1537, 244] width 24 height 24
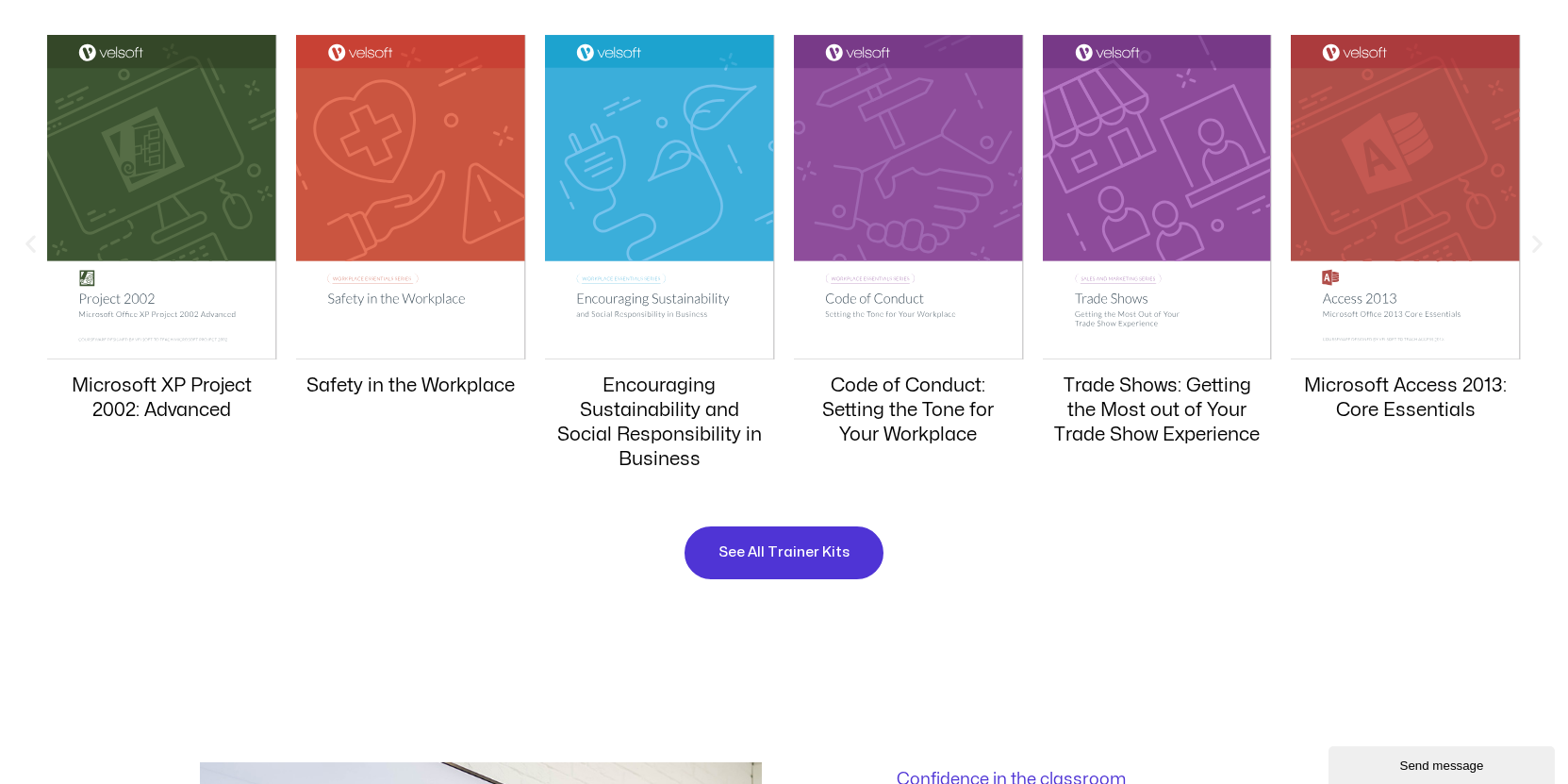
click at [1536, 238] on icon "Next slide" at bounding box center [1537, 244] width 24 height 24
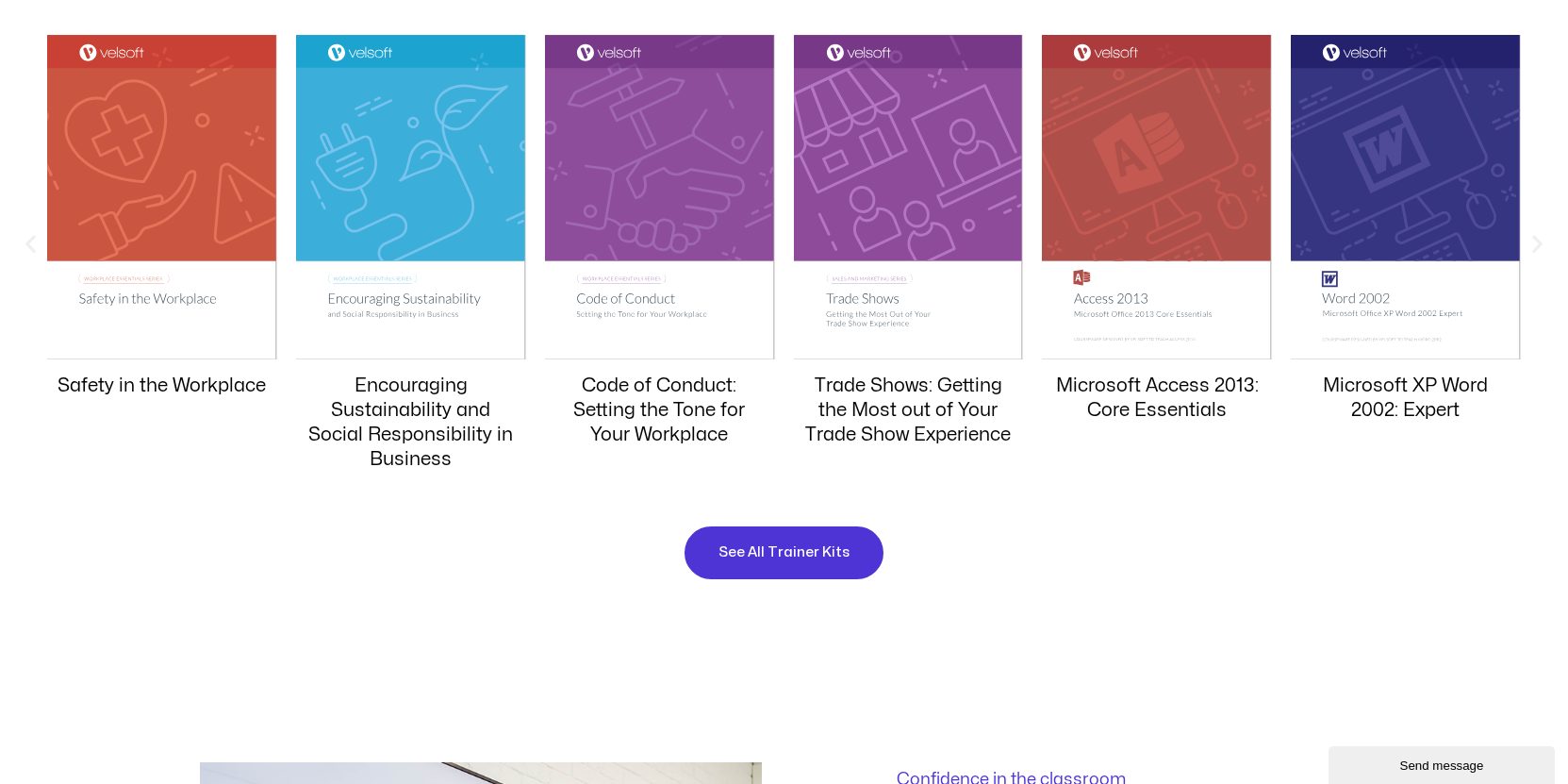
click at [1536, 238] on icon "Next slide" at bounding box center [1537, 244] width 24 height 24
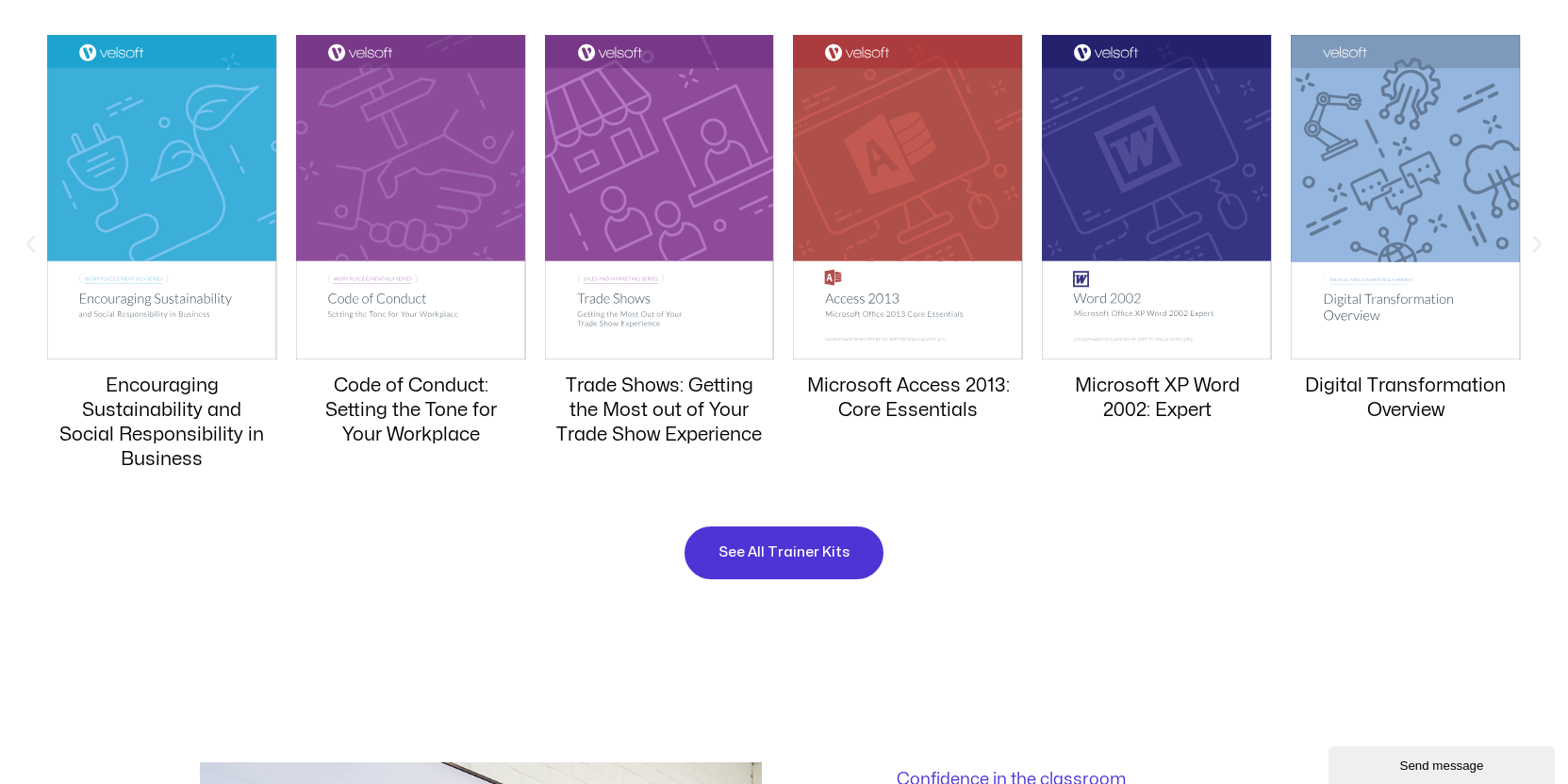
click at [1536, 238] on icon "Next slide" at bounding box center [1537, 244] width 24 height 24
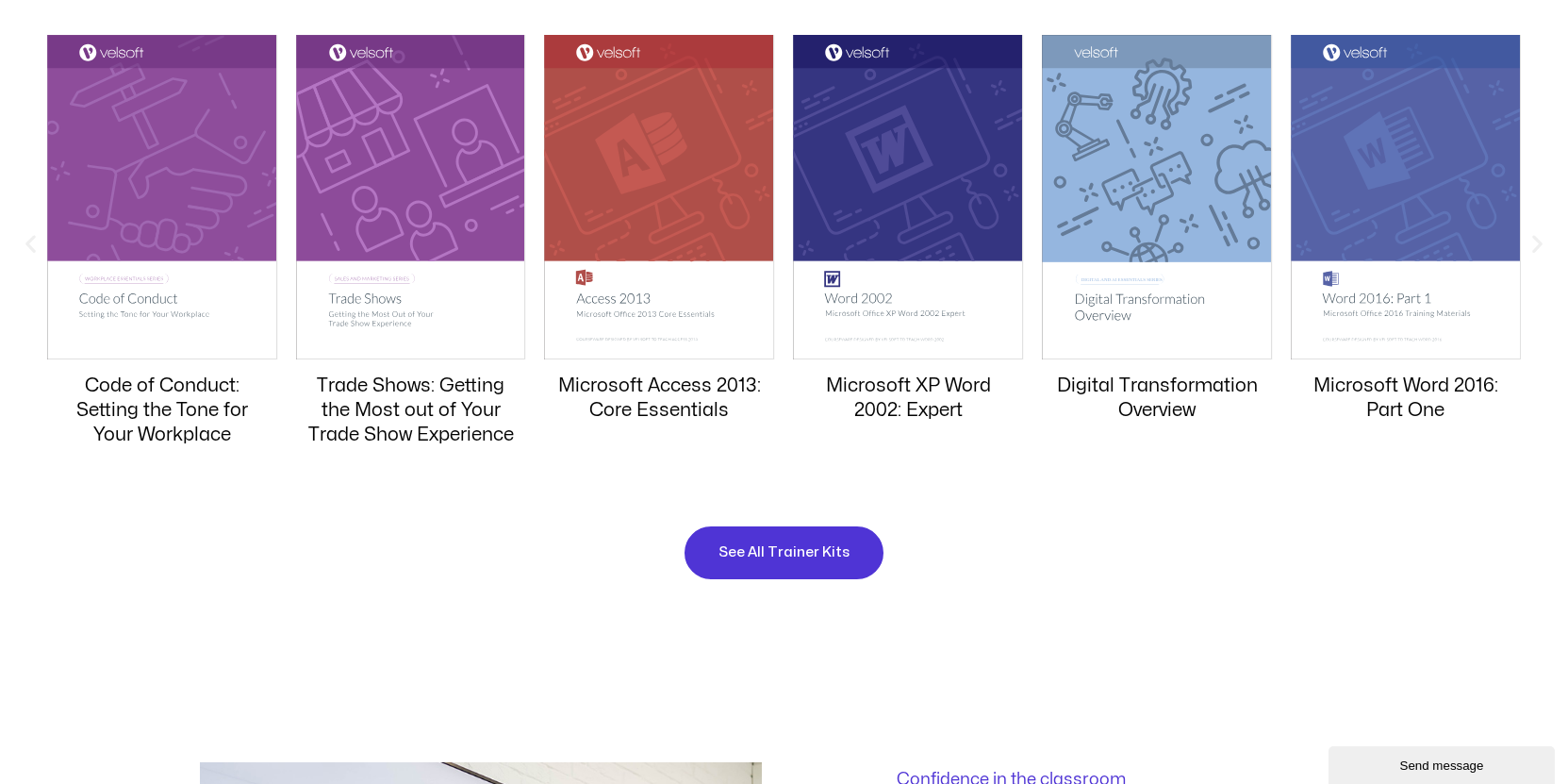
click at [1536, 238] on icon "Next slide" at bounding box center [1537, 244] width 24 height 24
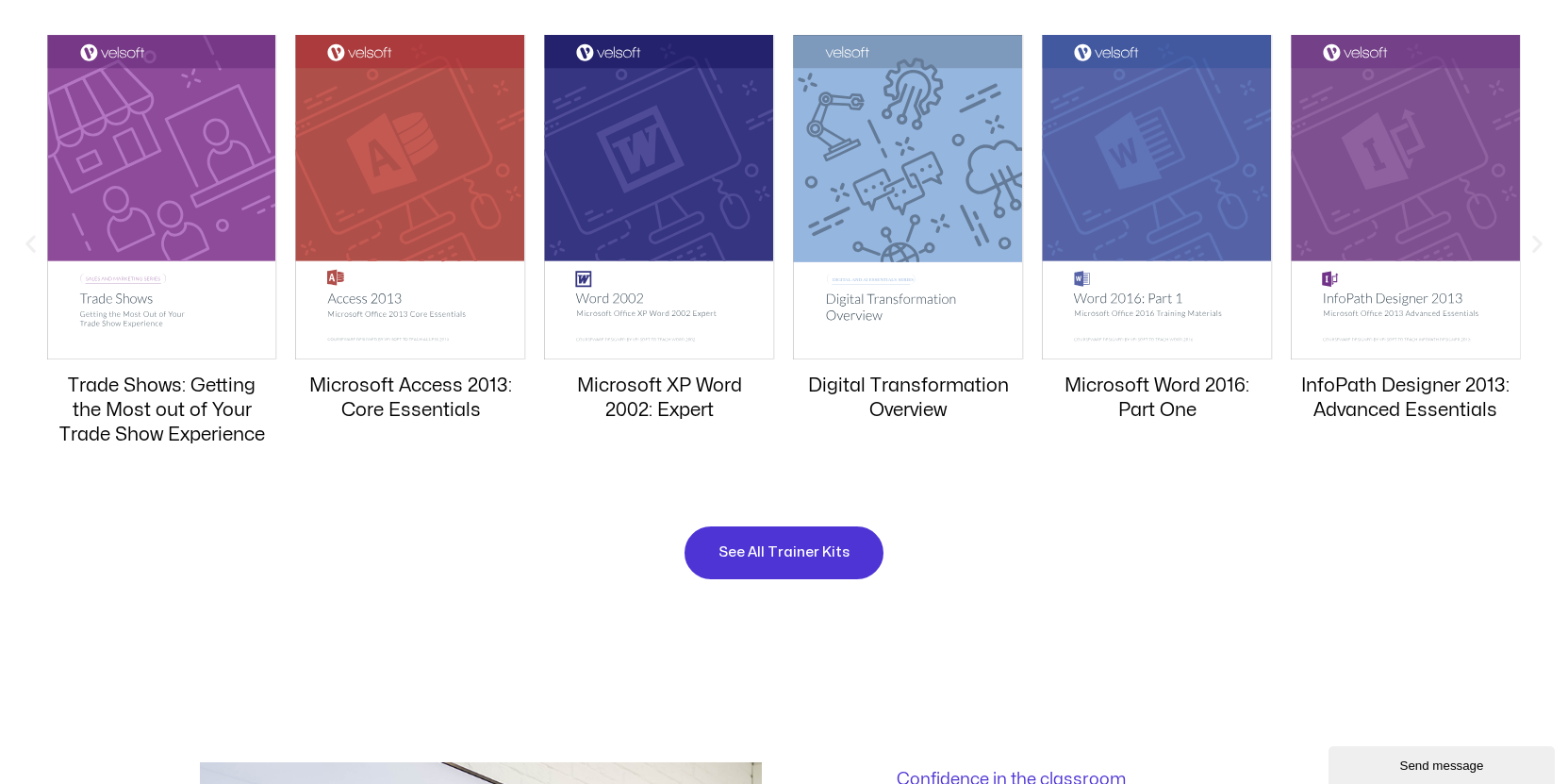
click at [1536, 238] on icon "Next slide" at bounding box center [1537, 244] width 24 height 24
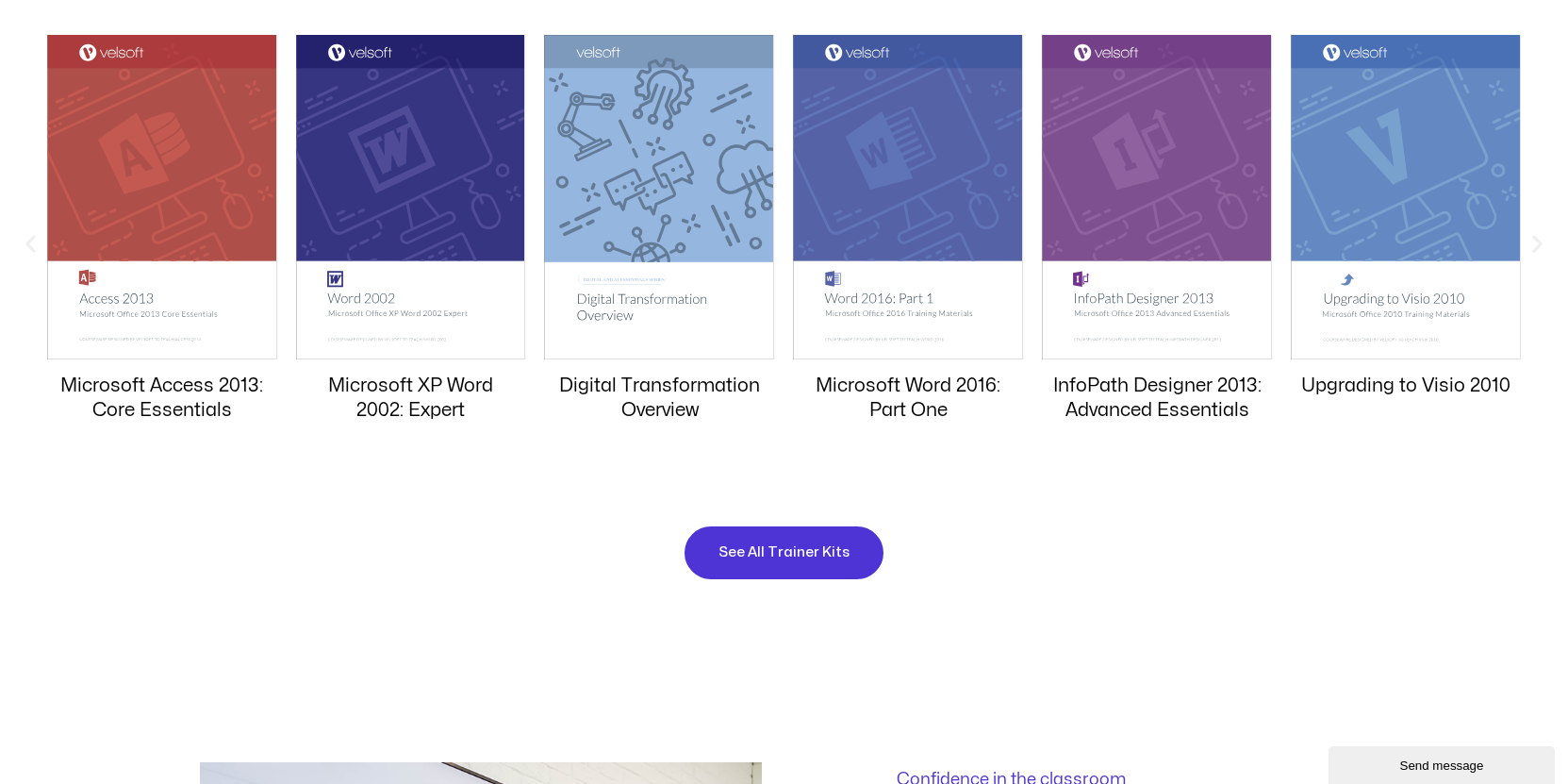
click at [1536, 238] on icon "Next slide" at bounding box center [1537, 244] width 24 height 24
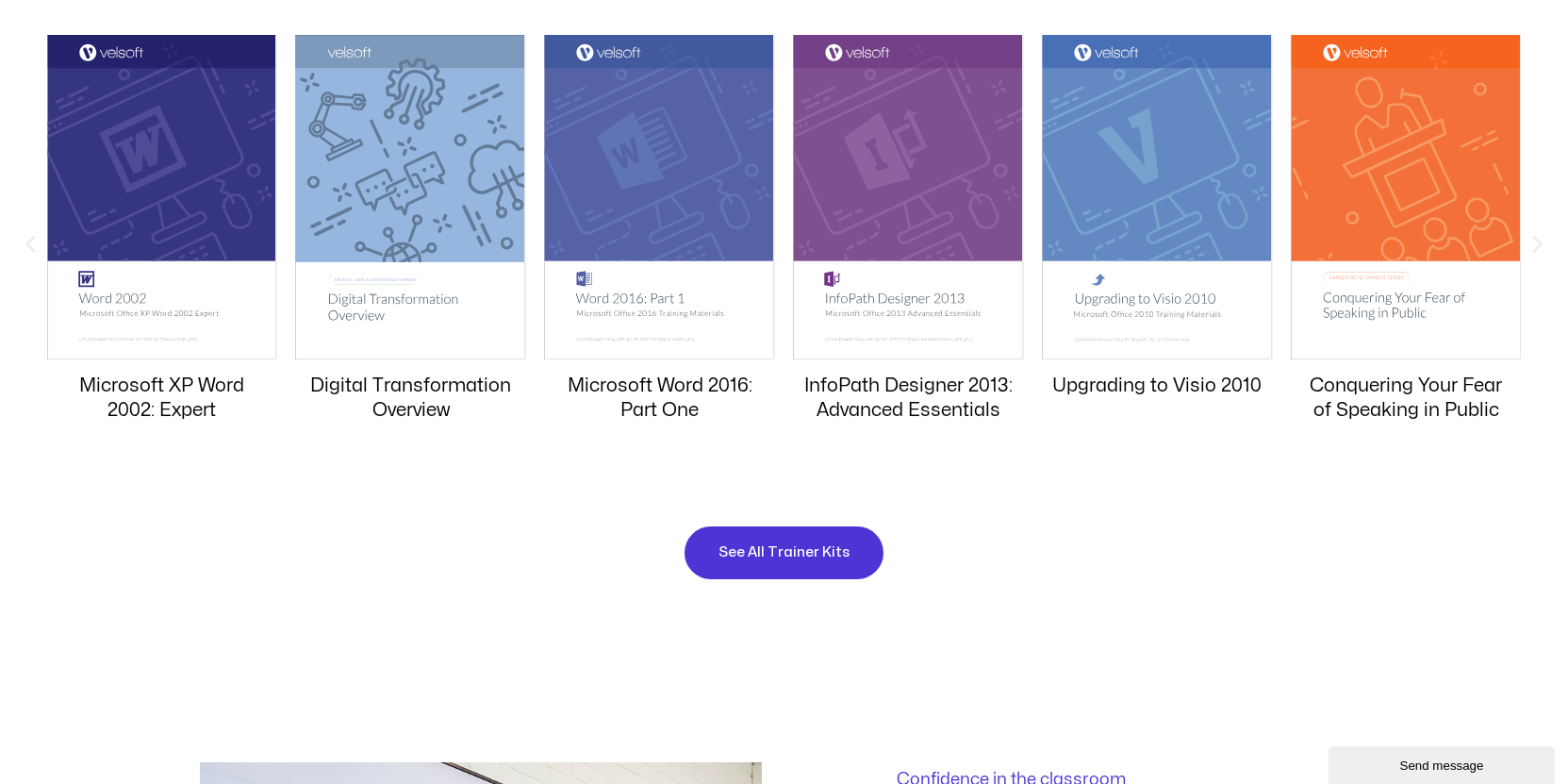
click at [1536, 238] on icon "Next slide" at bounding box center [1537, 244] width 24 height 24
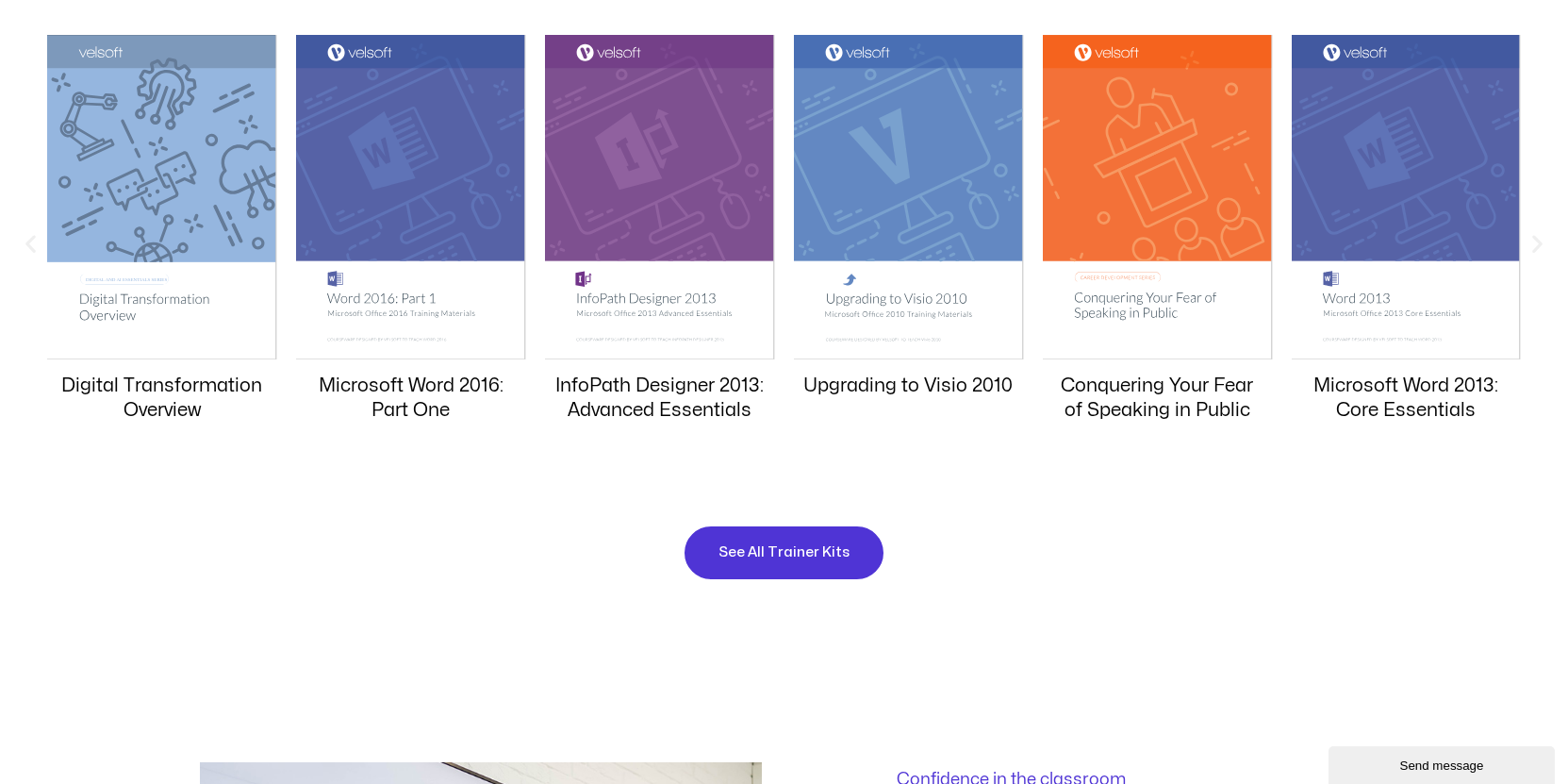
click at [1536, 238] on icon "Next slide" at bounding box center [1537, 244] width 24 height 24
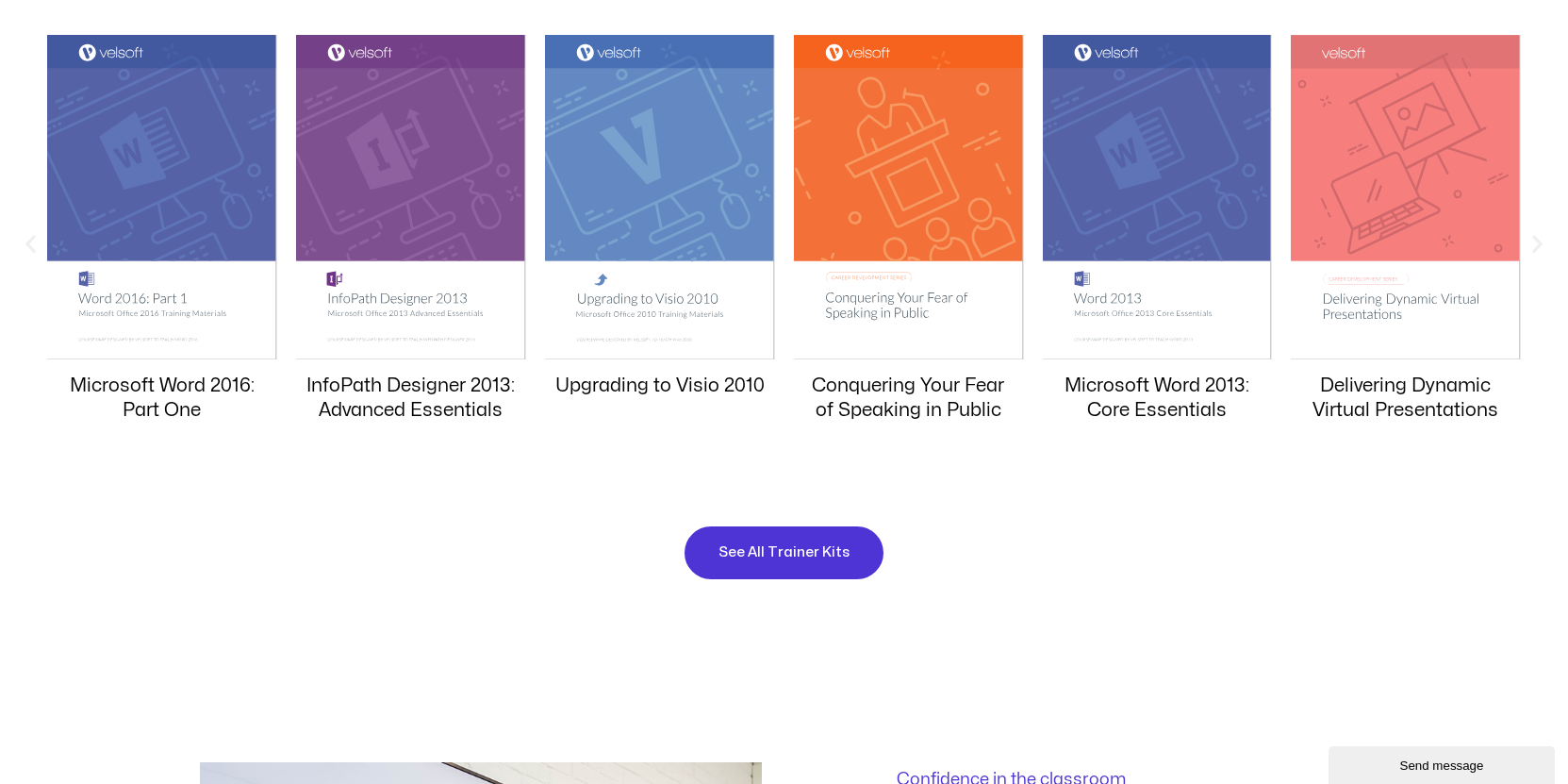
click at [1536, 238] on icon "Next slide" at bounding box center [1537, 244] width 24 height 24
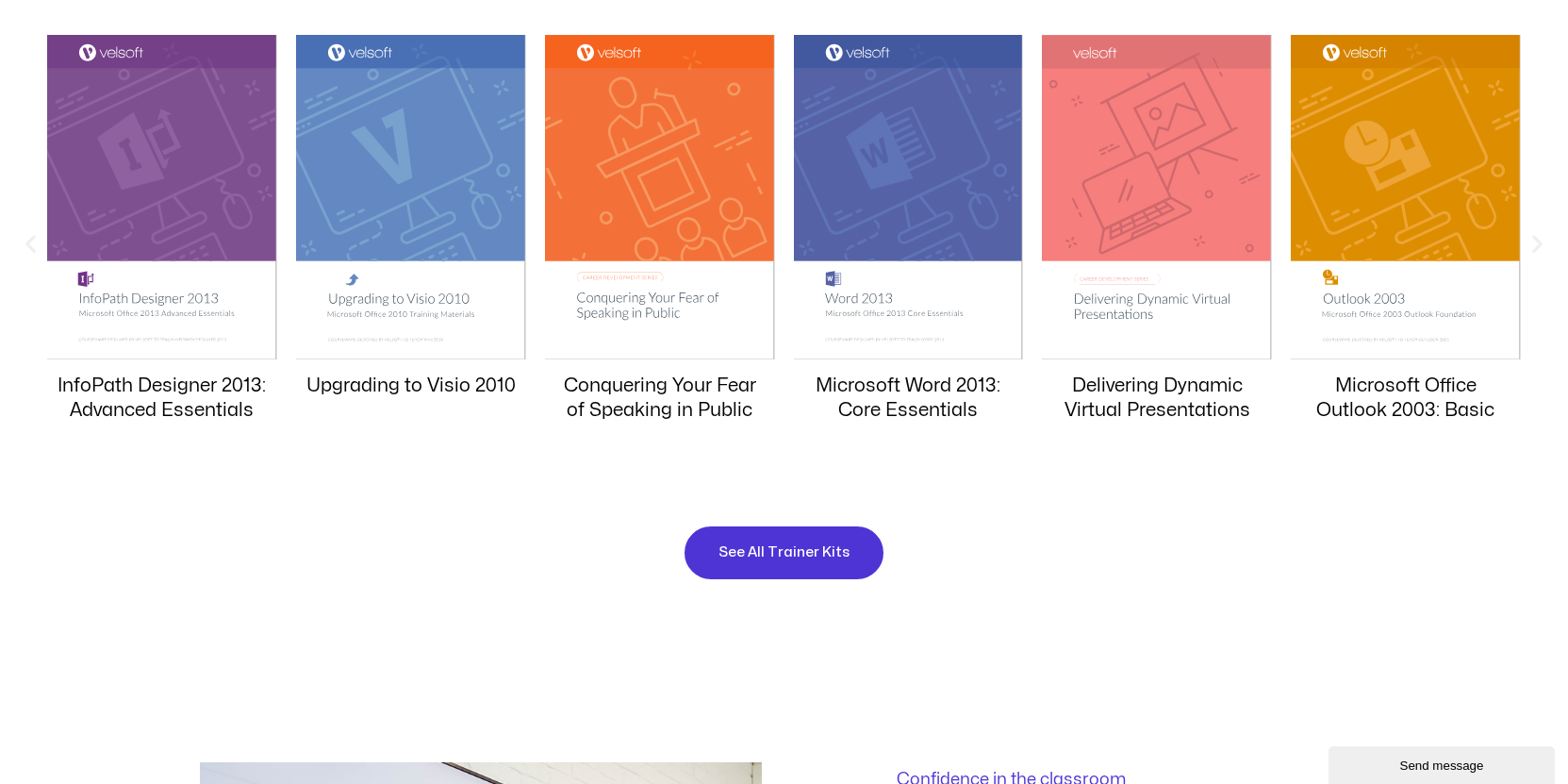
click at [1536, 238] on icon "Next slide" at bounding box center [1537, 244] width 24 height 24
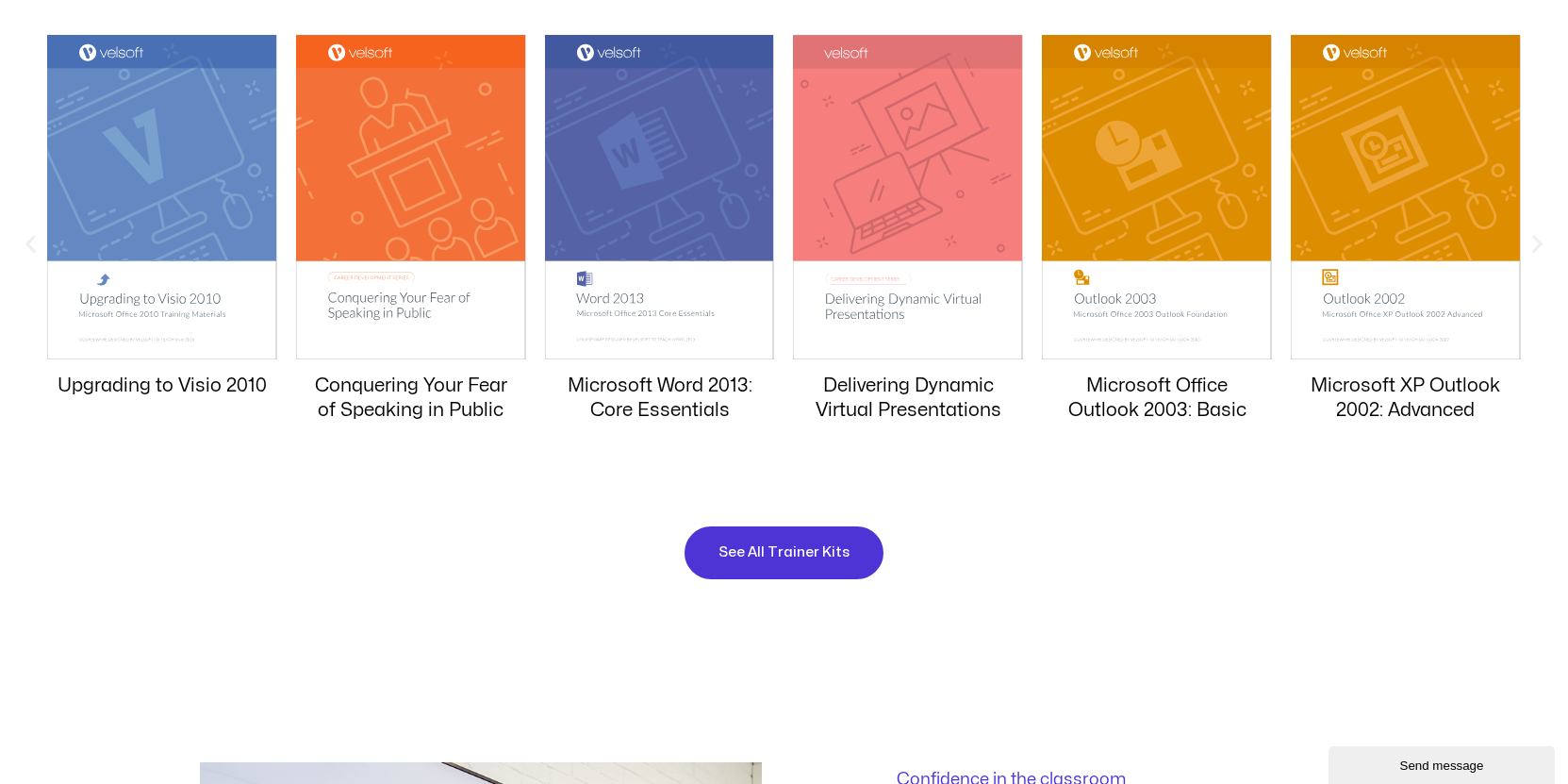
click at [1531, 238] on icon "Next slide" at bounding box center [1537, 244] width 24 height 24
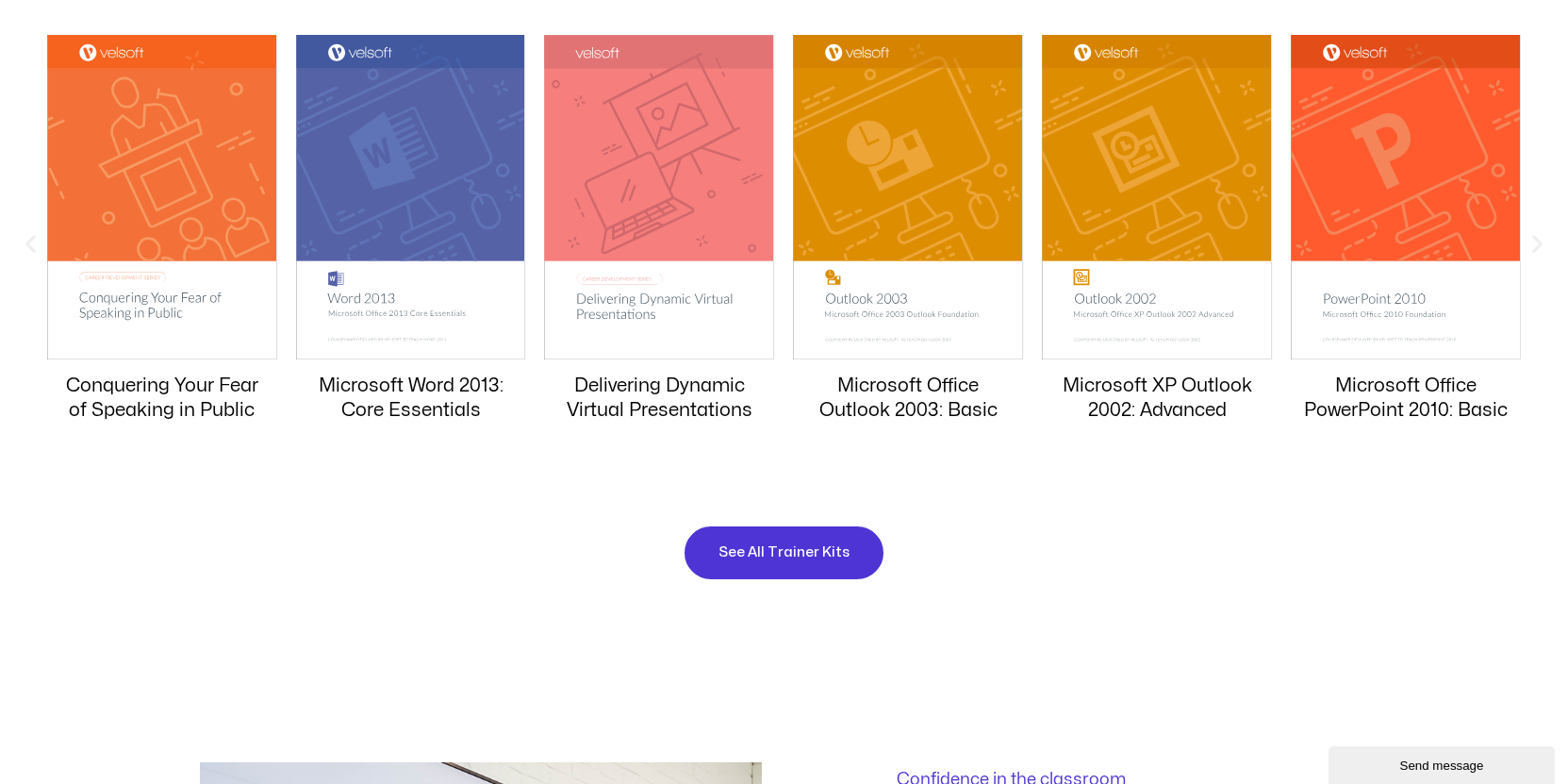
click at [1537, 238] on icon "Next slide" at bounding box center [1537, 244] width 24 height 24
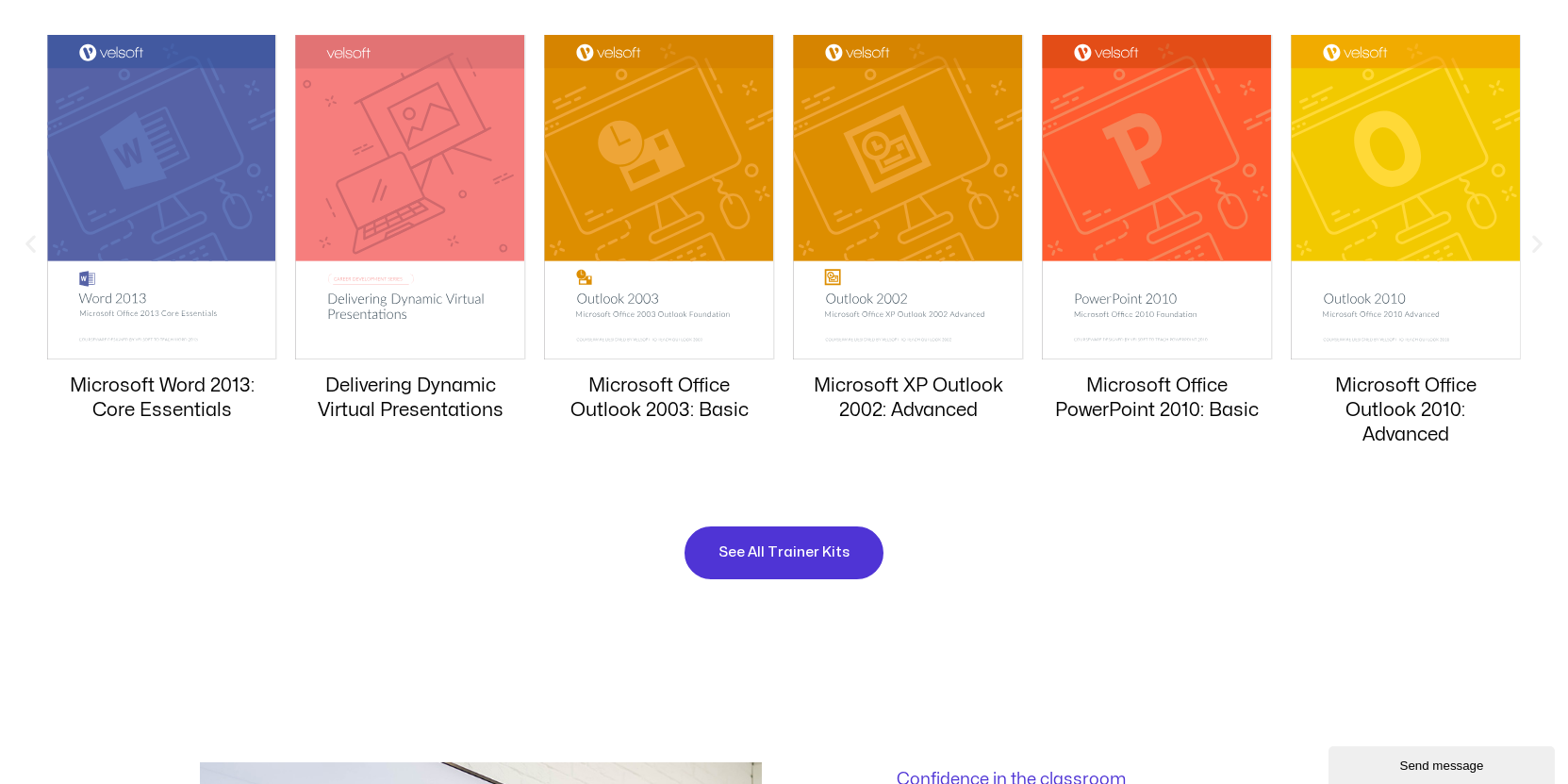
click at [1537, 238] on icon "Next slide" at bounding box center [1537, 244] width 24 height 24
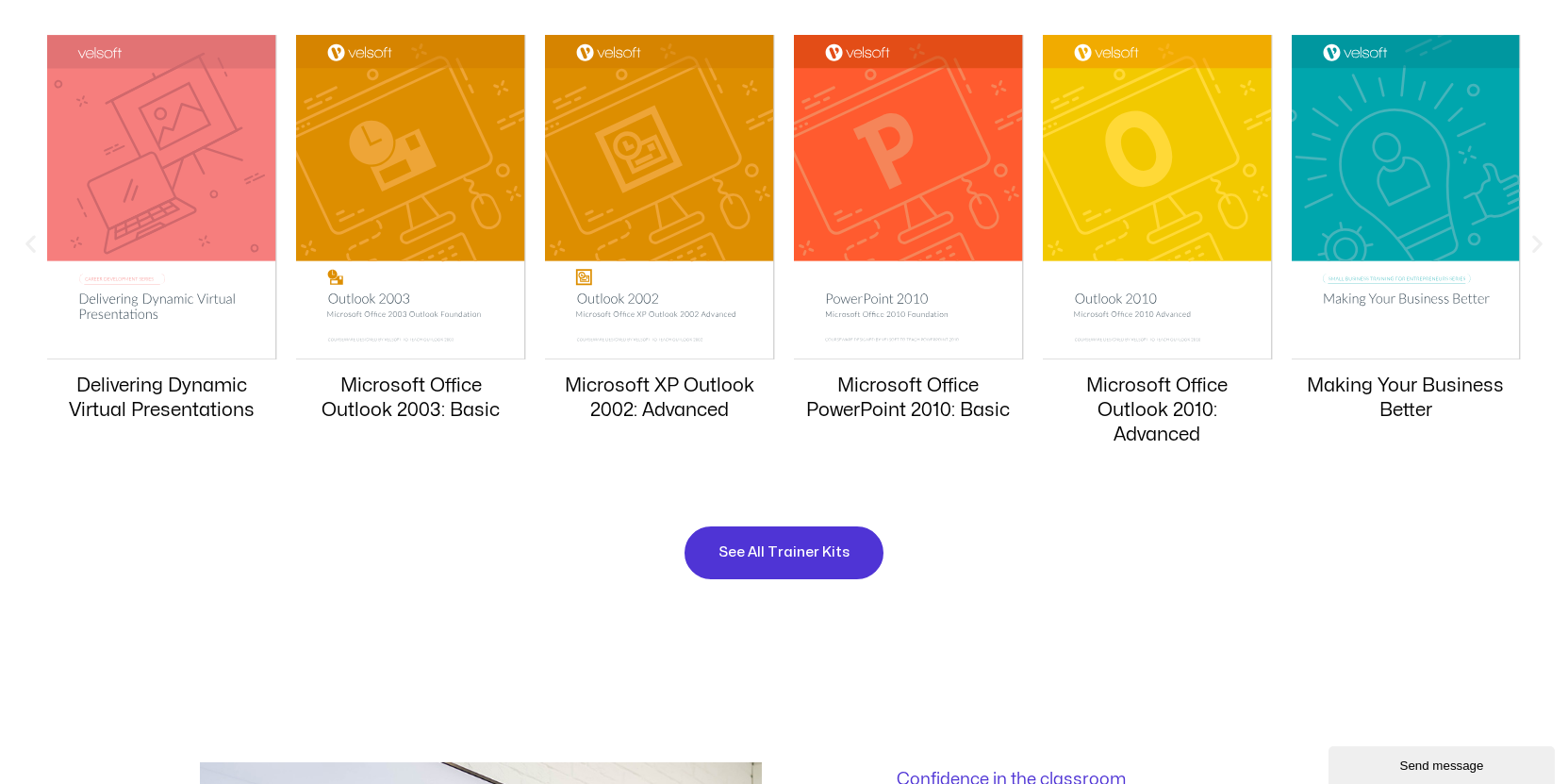
click at [1537, 238] on icon "Next slide" at bounding box center [1537, 244] width 24 height 24
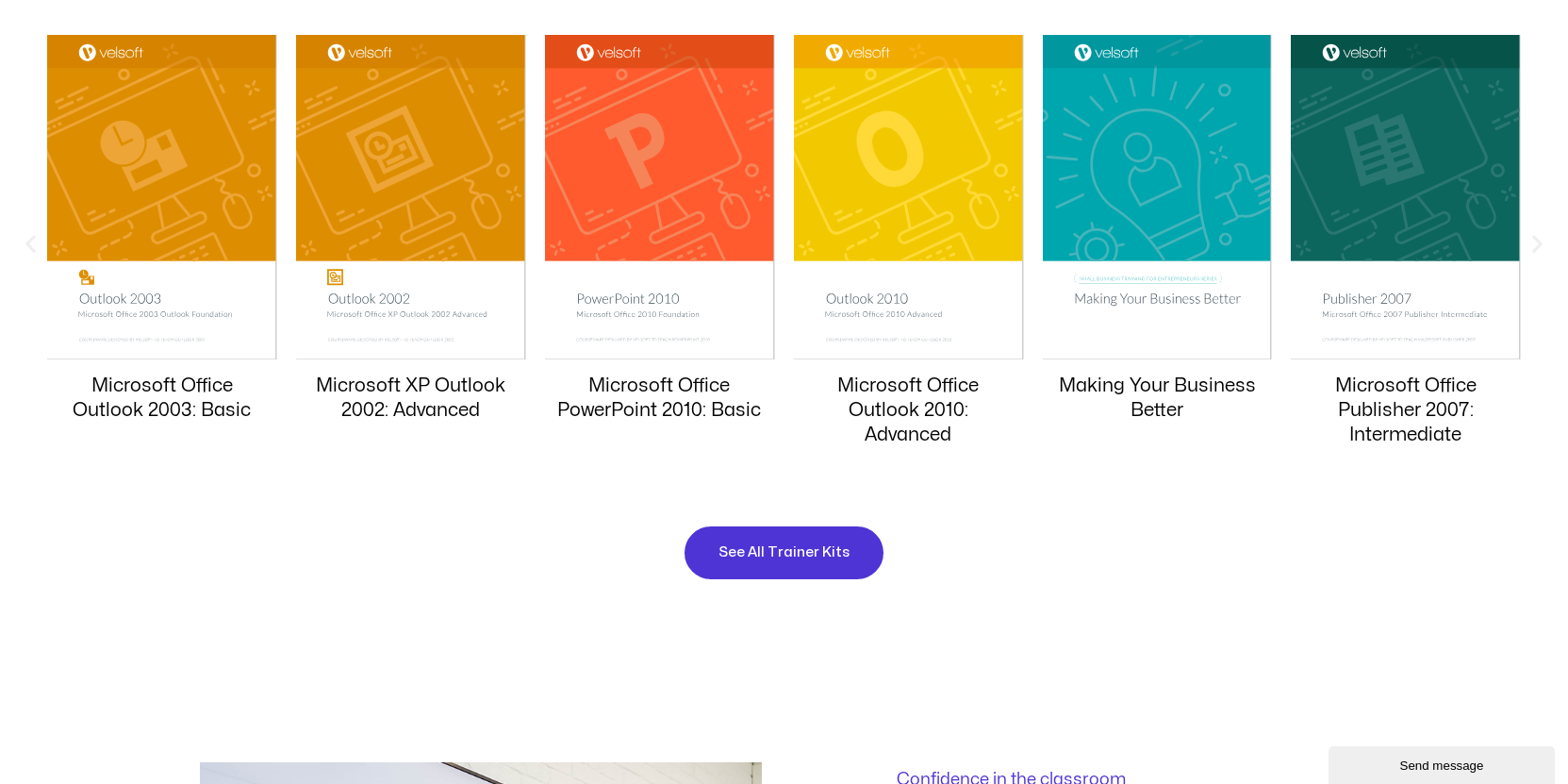
click at [1537, 238] on icon "Next slide" at bounding box center [1537, 244] width 24 height 24
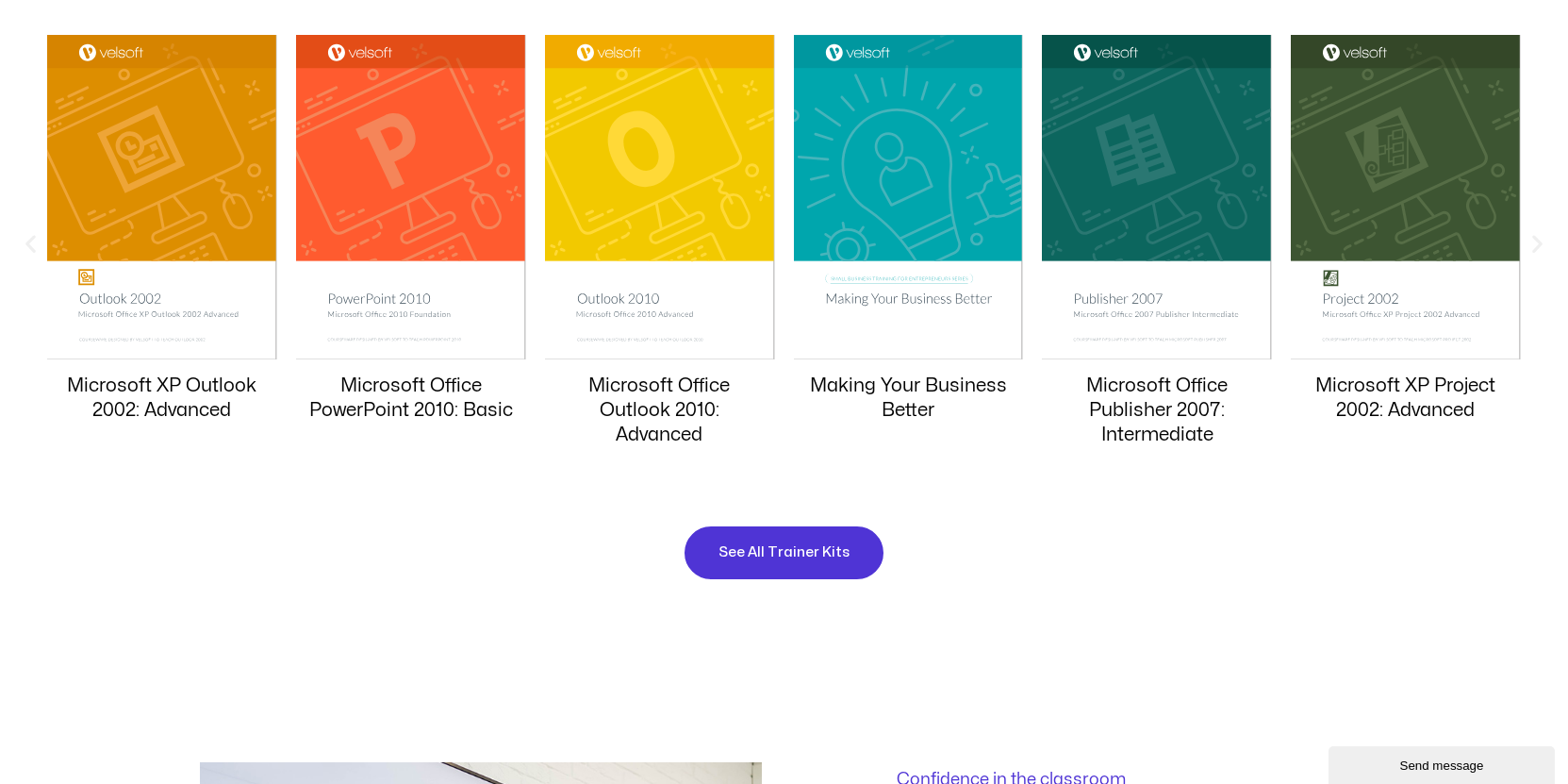
click at [1537, 238] on icon "Next slide" at bounding box center [1537, 244] width 24 height 24
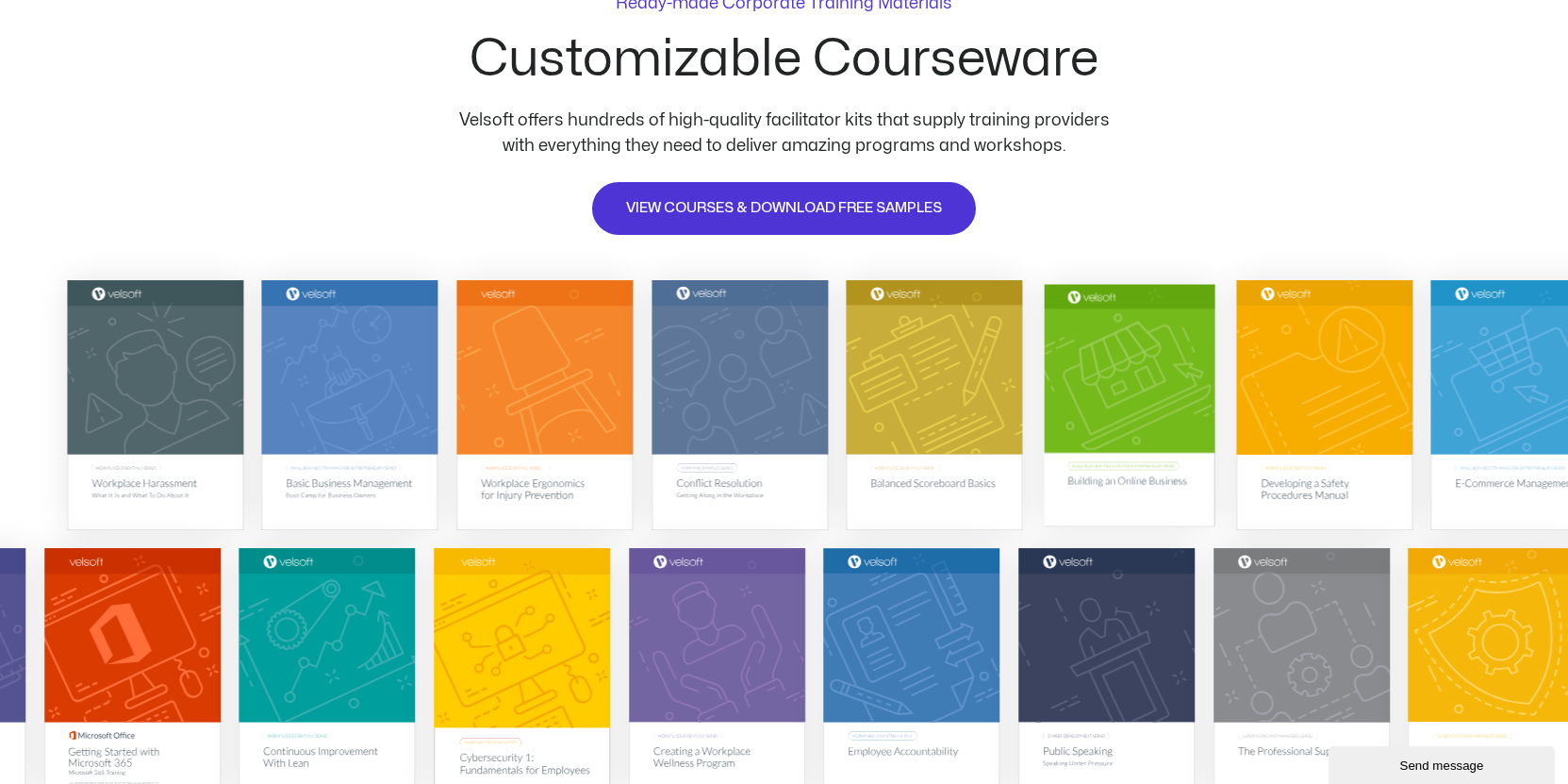
scroll to position [0, 0]
